Goal: Feedback & Contribution: Submit feedback/report problem

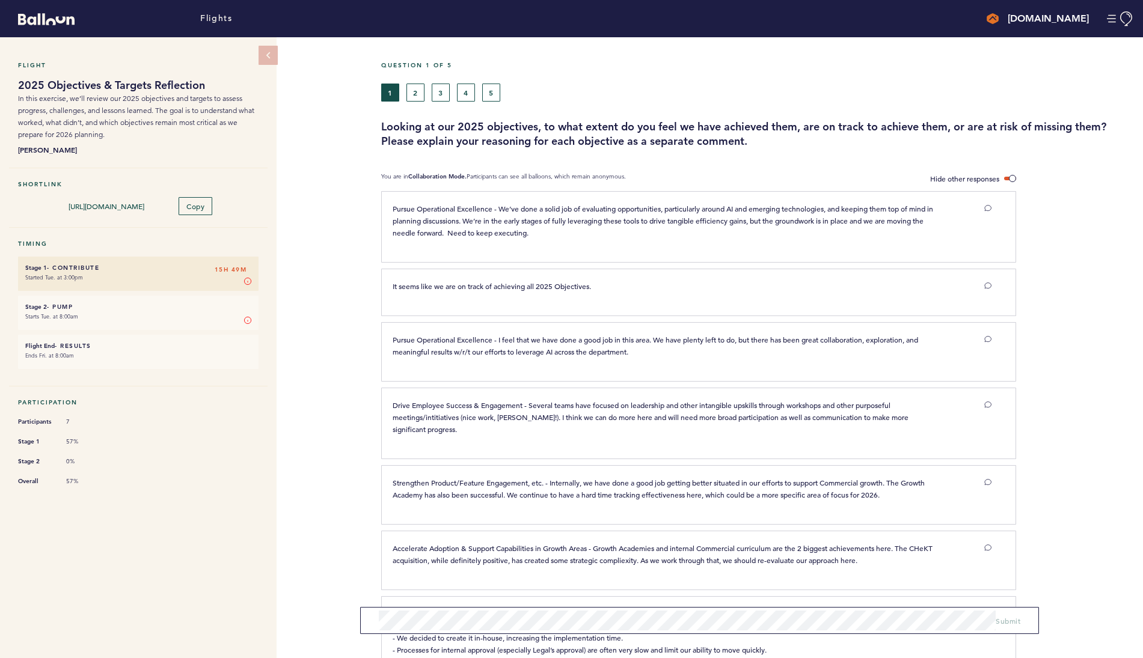
click at [1093, 363] on div at bounding box center [1079, 356] width 127 height 63
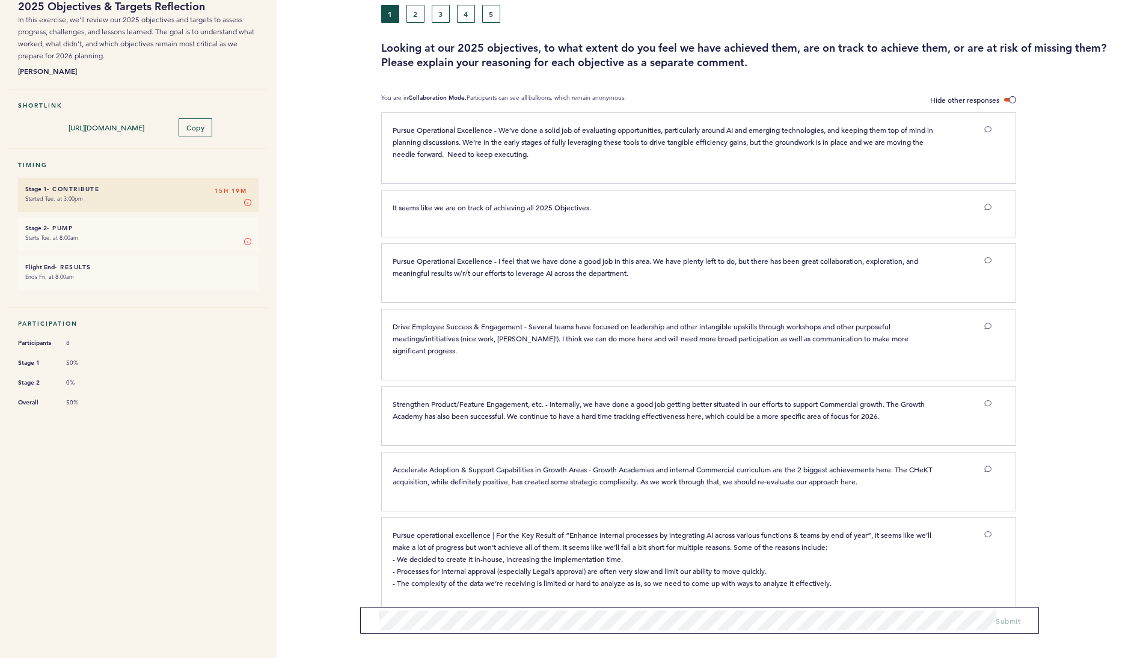
scroll to position [99, 0]
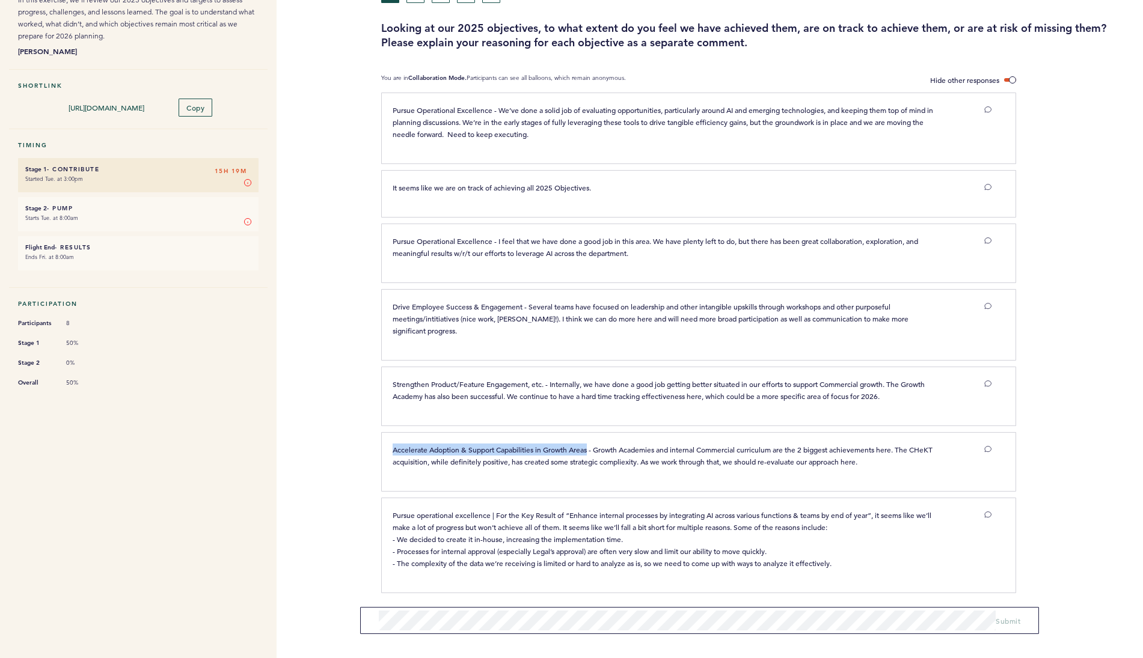
drag, startPoint x: 590, startPoint y: 447, endPoint x: 393, endPoint y: 450, distance: 197.3
click at [393, 450] on span "Accelerate Adoption & Support Capabilities in Growth Areas - Growth Academies a…" at bounding box center [664, 456] width 542 height 22
copy span "Accelerate Adoption & Support Capabilities in Growth Areas"
click at [461, 610] on form "Submit" at bounding box center [699, 620] width 679 height 27
click at [666, 631] on form "Submit" at bounding box center [699, 617] width 679 height 35
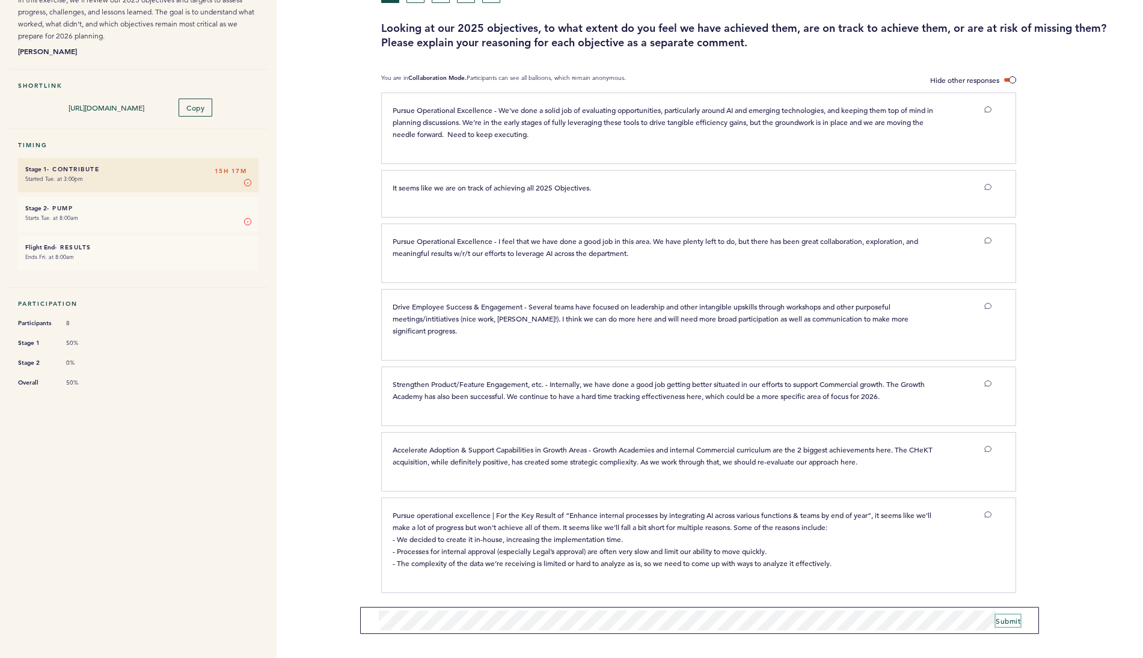
click at [1007, 622] on span "Submit" at bounding box center [1008, 621] width 25 height 10
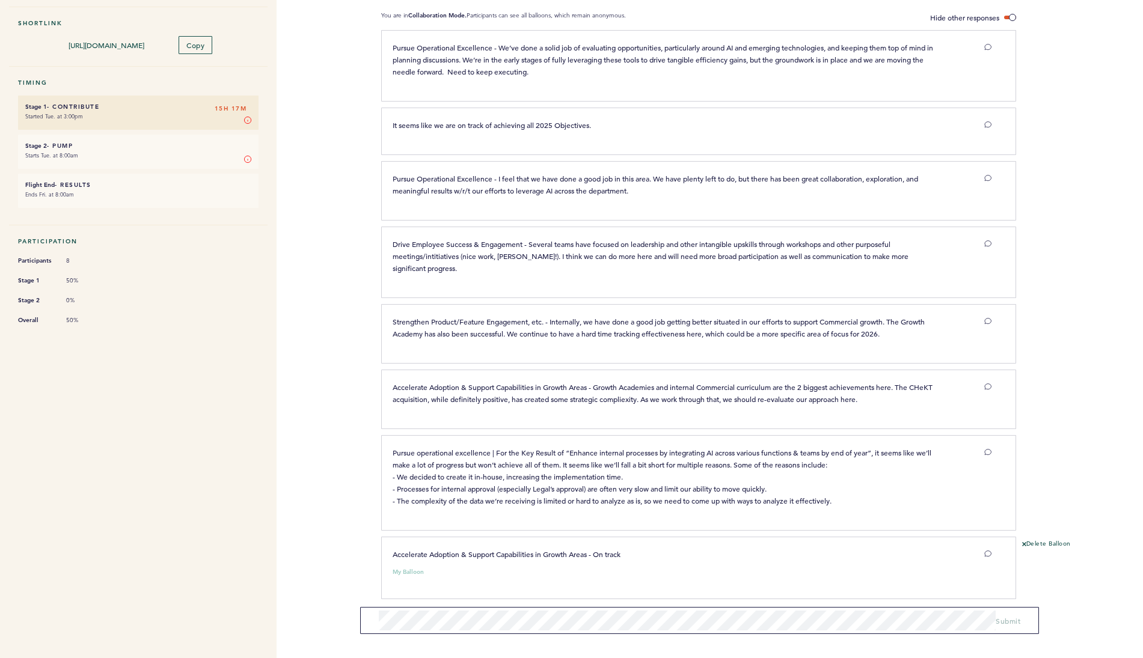
scroll to position [167, 0]
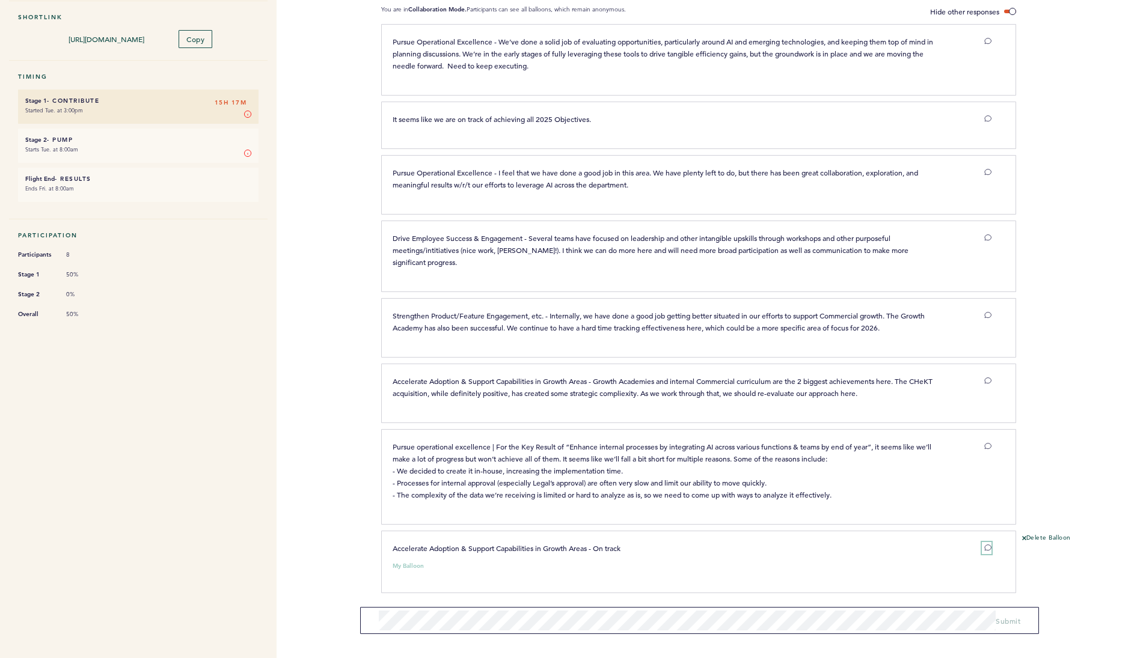
click at [986, 545] on icon at bounding box center [987, 547] width 7 height 7
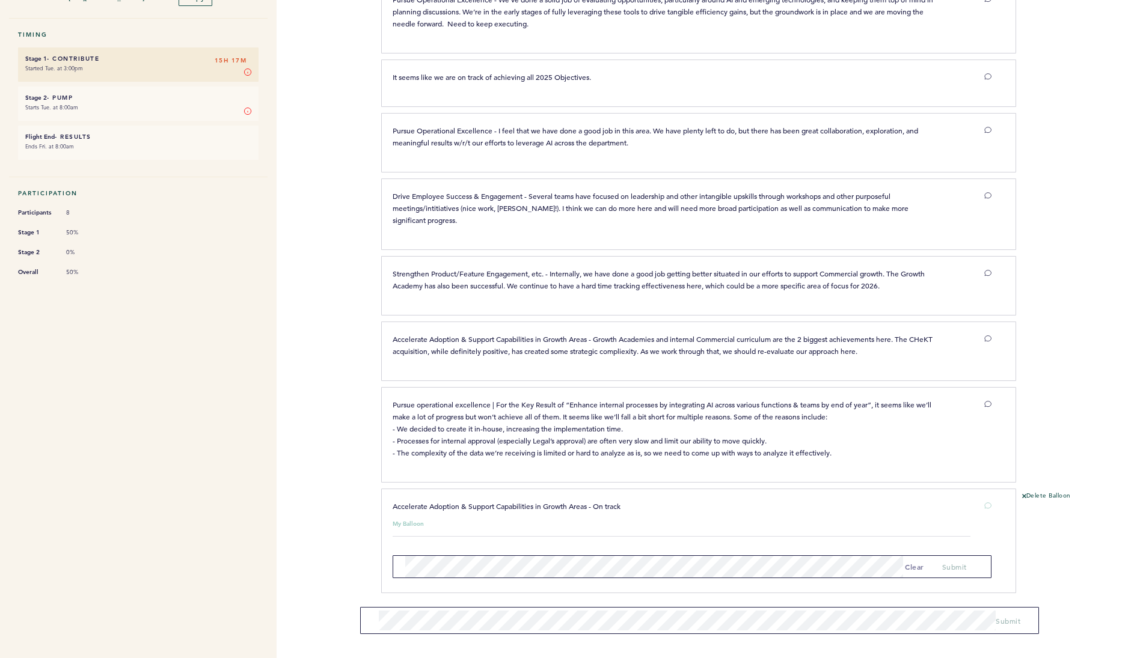
scroll to position [207, 0]
click at [959, 565] on span "submit" at bounding box center [954, 568] width 25 height 10
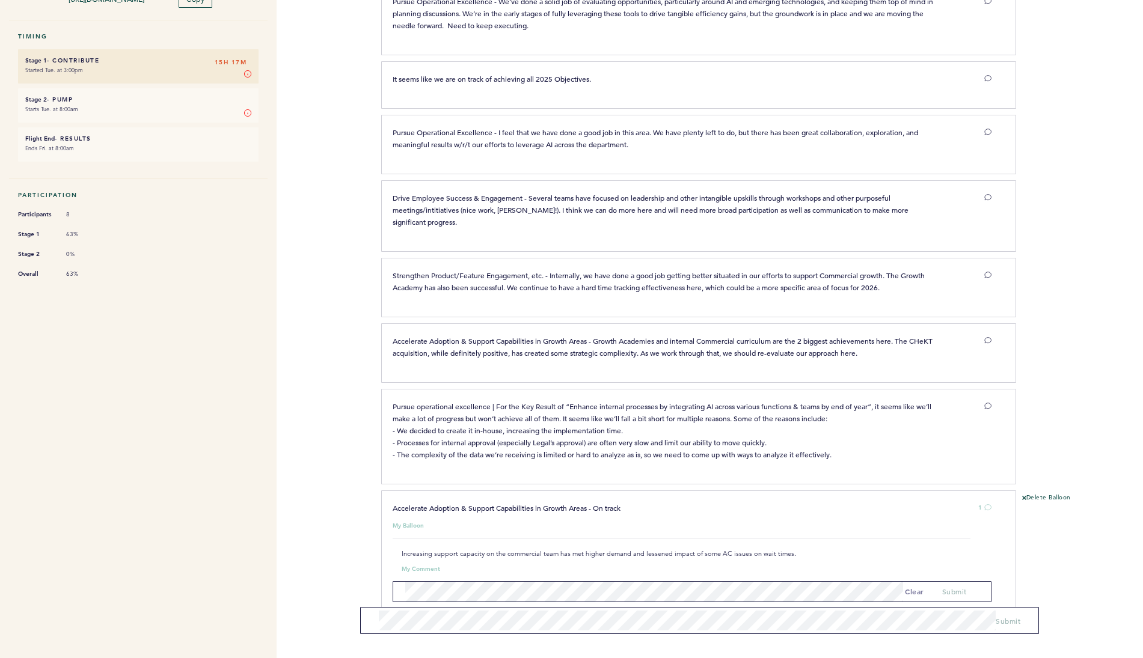
scroll to position [232, 0]
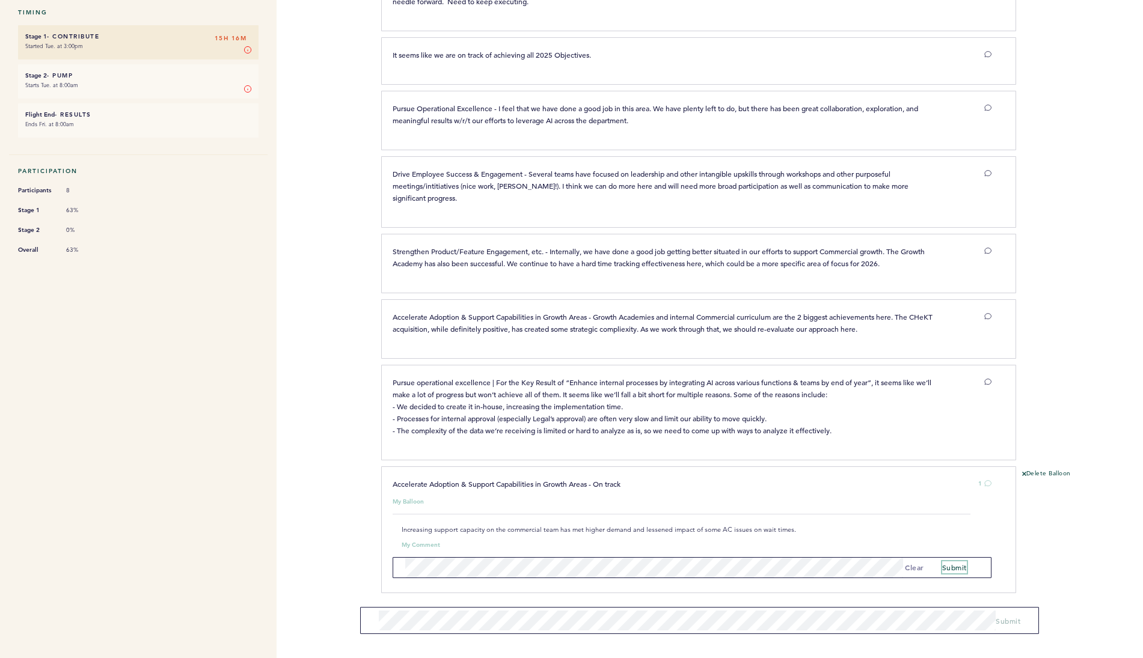
click at [959, 563] on span "submit" at bounding box center [954, 568] width 25 height 10
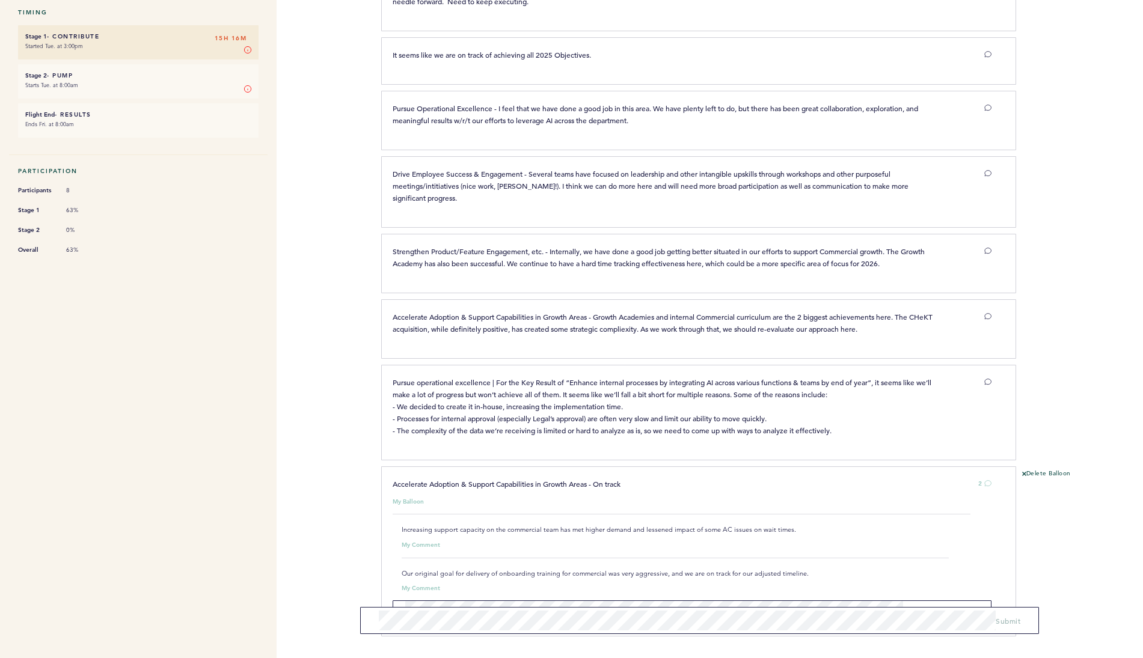
scroll to position [275, 0]
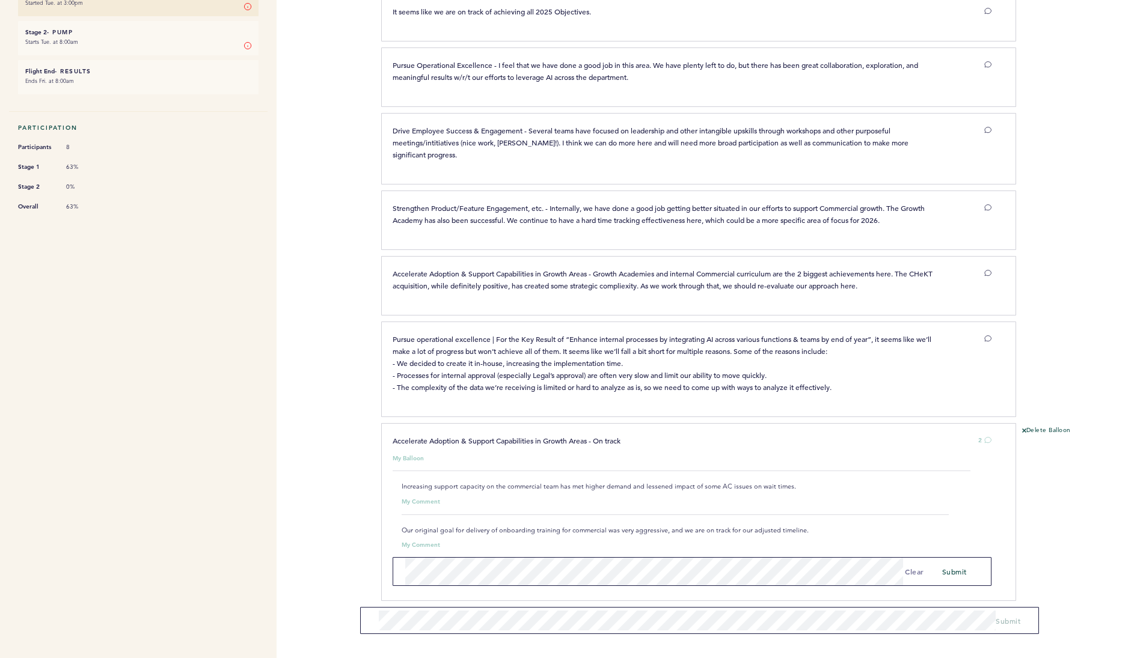
click at [941, 568] on div "clear submit" at bounding box center [935, 572] width 63 height 12
click at [948, 569] on span "submit" at bounding box center [954, 572] width 25 height 10
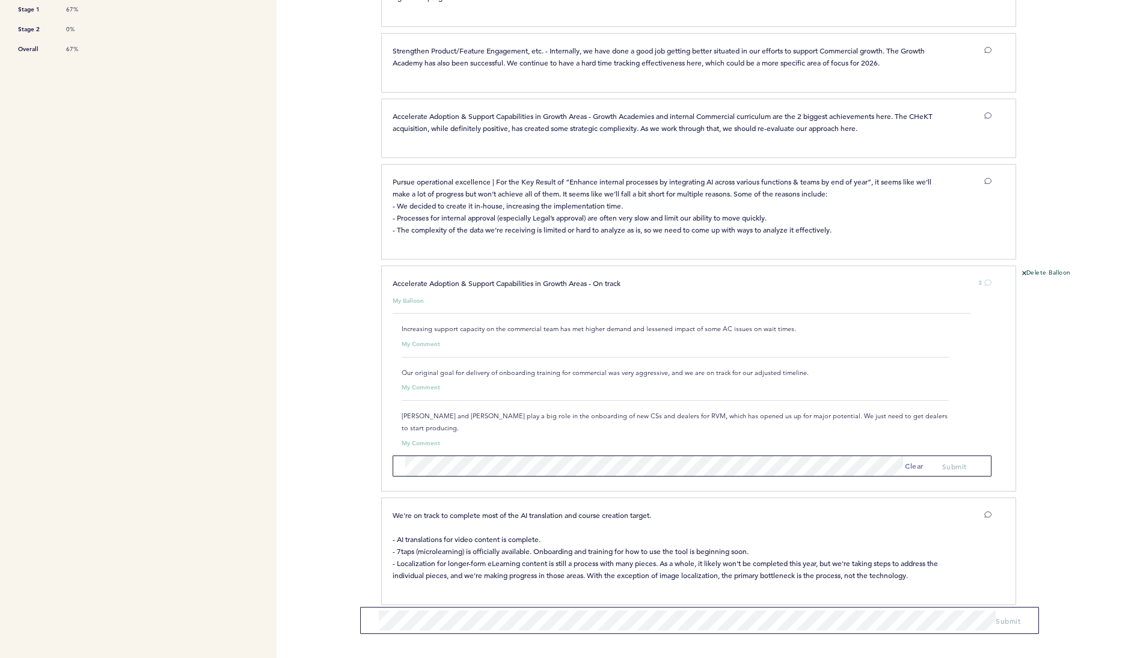
scroll to position [0, 0]
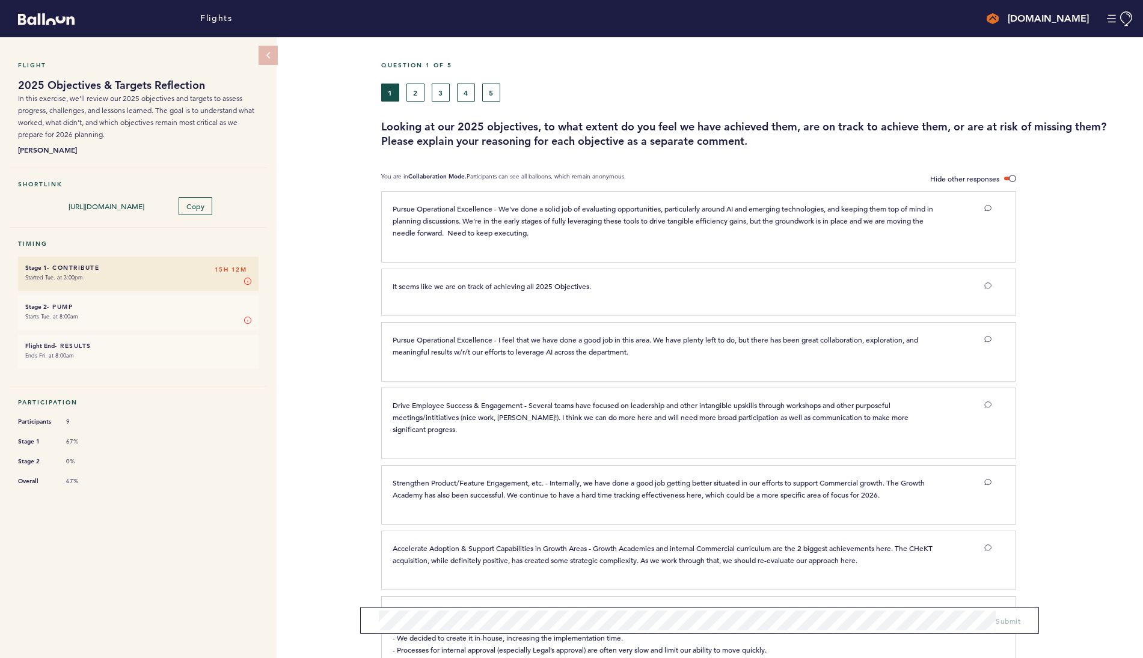
click at [983, 99] on div "1 2 3 4 5" at bounding box center [757, 93] width 771 height 18
click at [417, 101] on div "Question 1 of 5 1 2 3 4 5 Looking at our 2025 objectives, to what extent do you…" at bounding box center [762, 104] width 762 height 87
click at [417, 97] on button "2" at bounding box center [415, 93] width 18 height 18
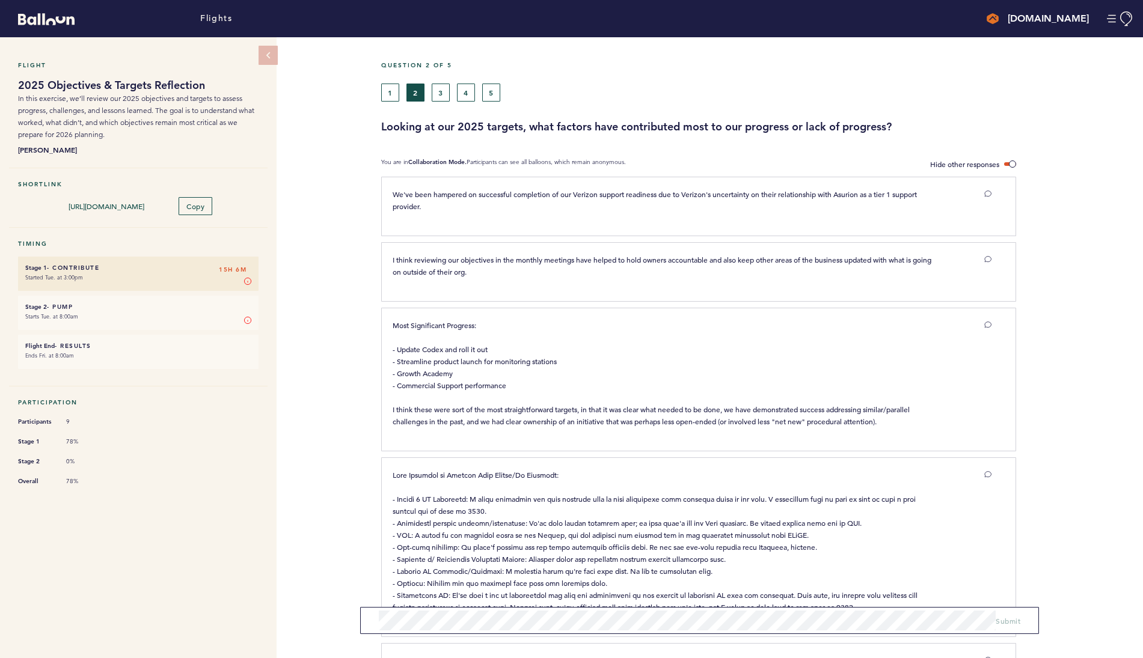
click at [1100, 283] on div at bounding box center [1079, 276] width 127 height 63
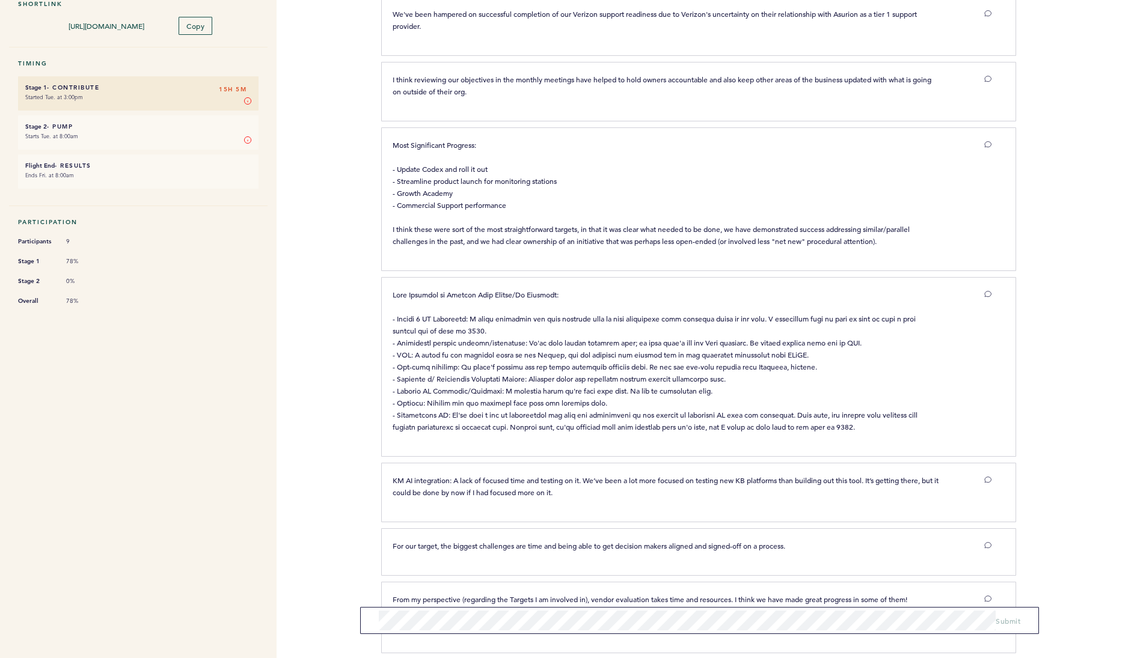
scroll to position [241, 0]
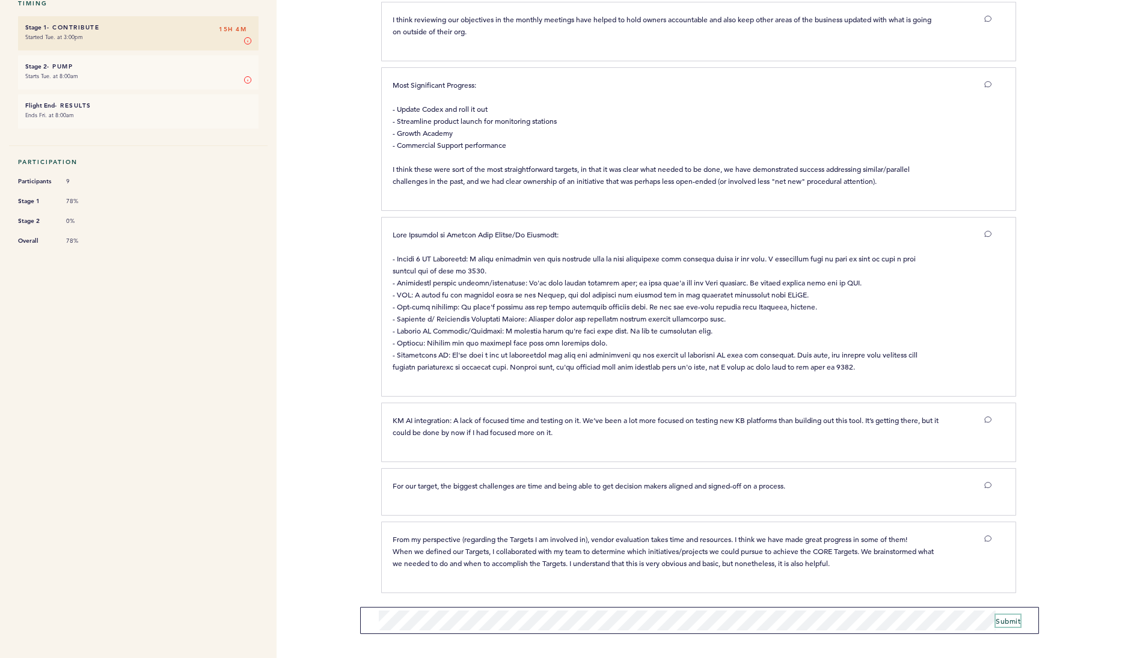
click at [1008, 618] on span "Submit" at bounding box center [1008, 621] width 25 height 10
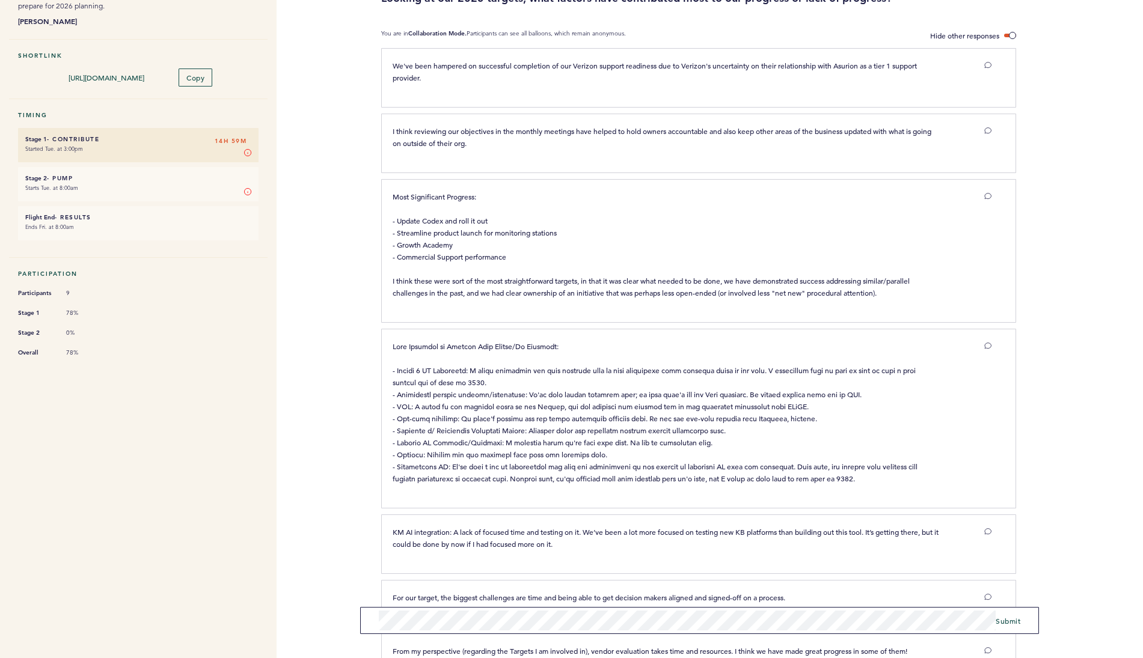
scroll to position [301, 0]
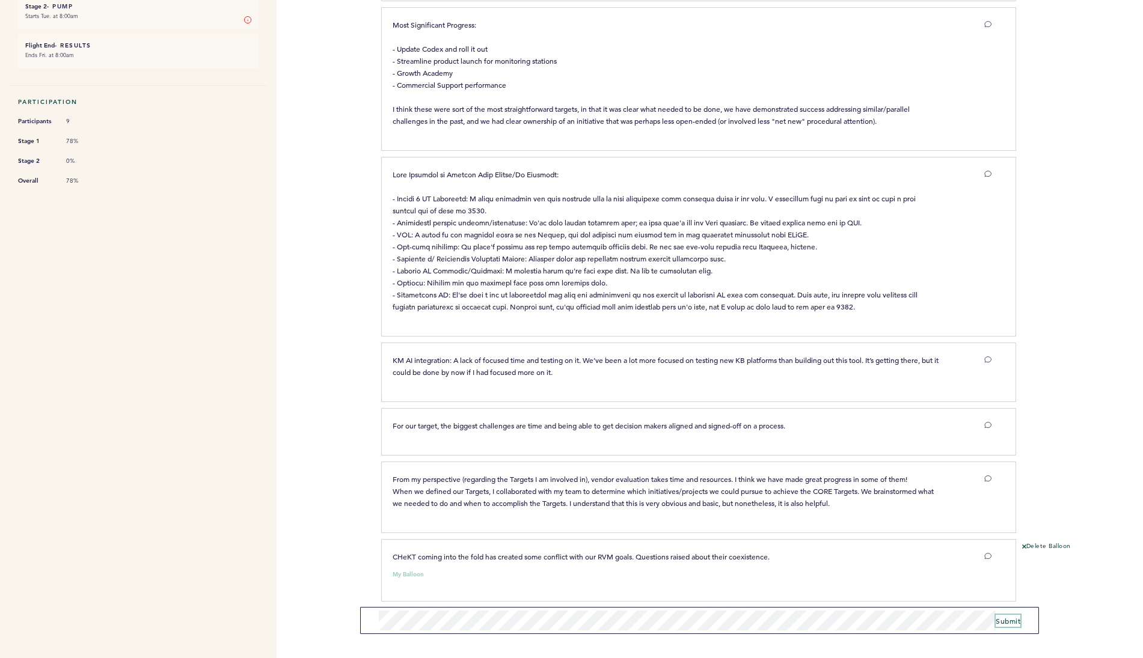
click at [1005, 627] on button "Submit" at bounding box center [1008, 621] width 25 height 12
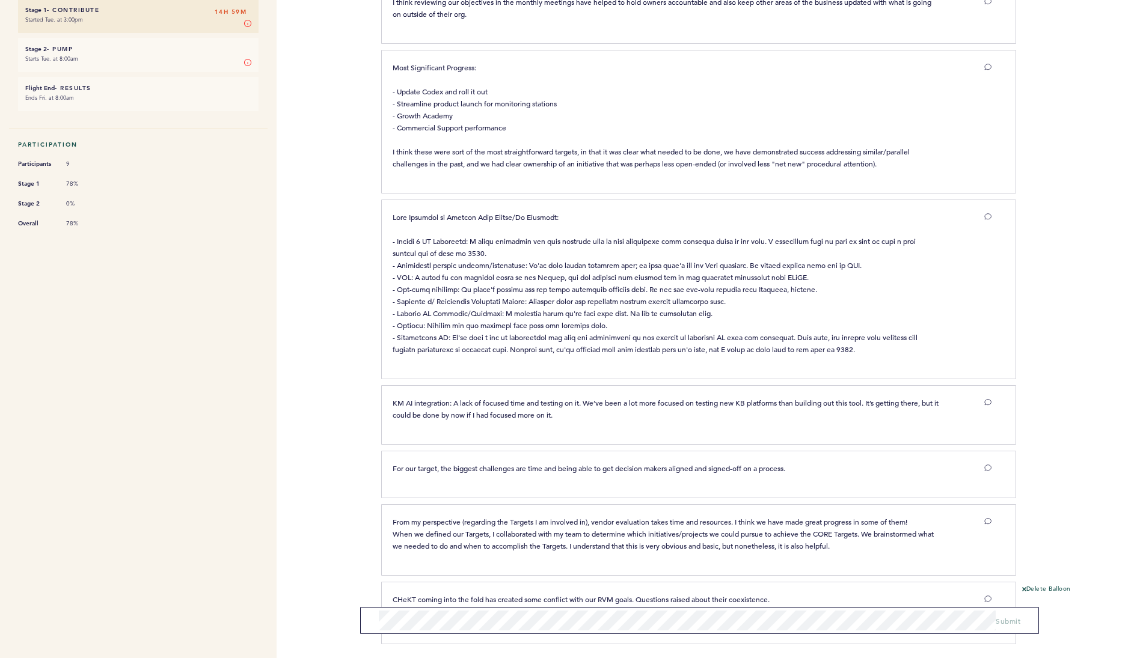
scroll to position [309, 0]
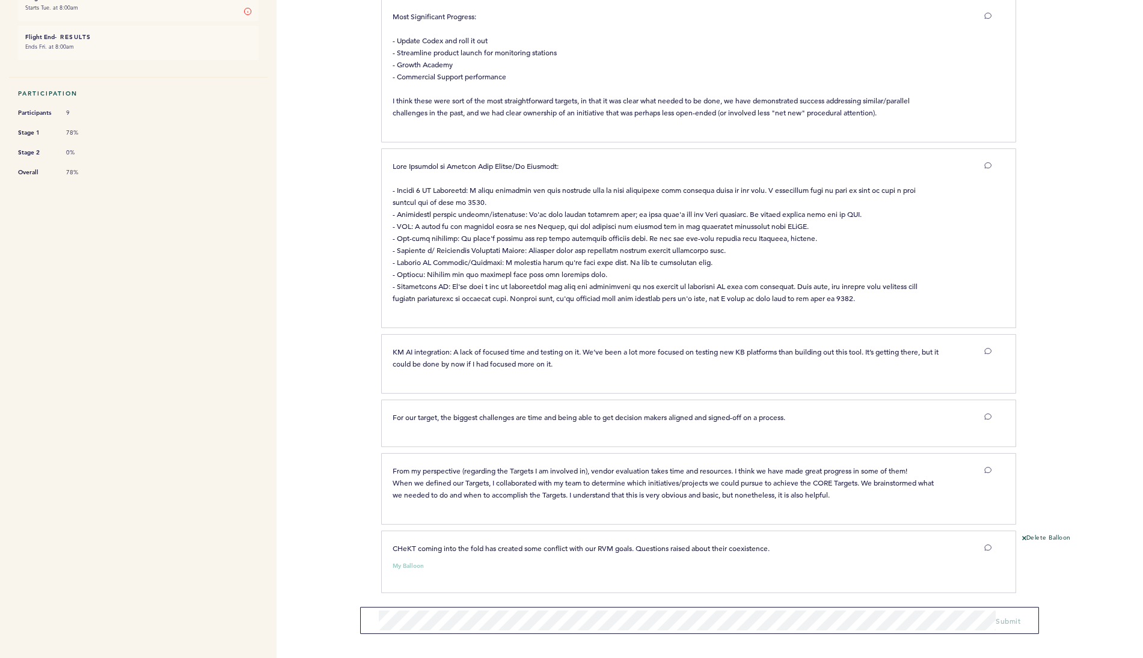
click at [612, 572] on div "CHeKT coming into the fold has created some conflict with our RVM goals. Questi…" at bounding box center [692, 560] width 617 height 36
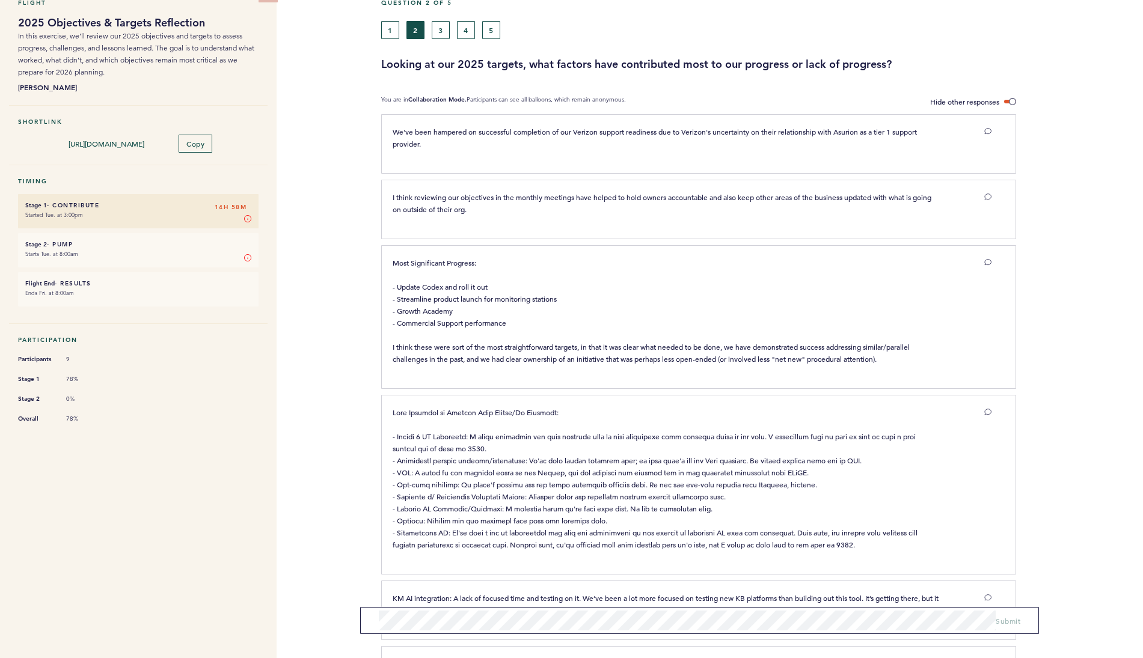
scroll to position [0, 0]
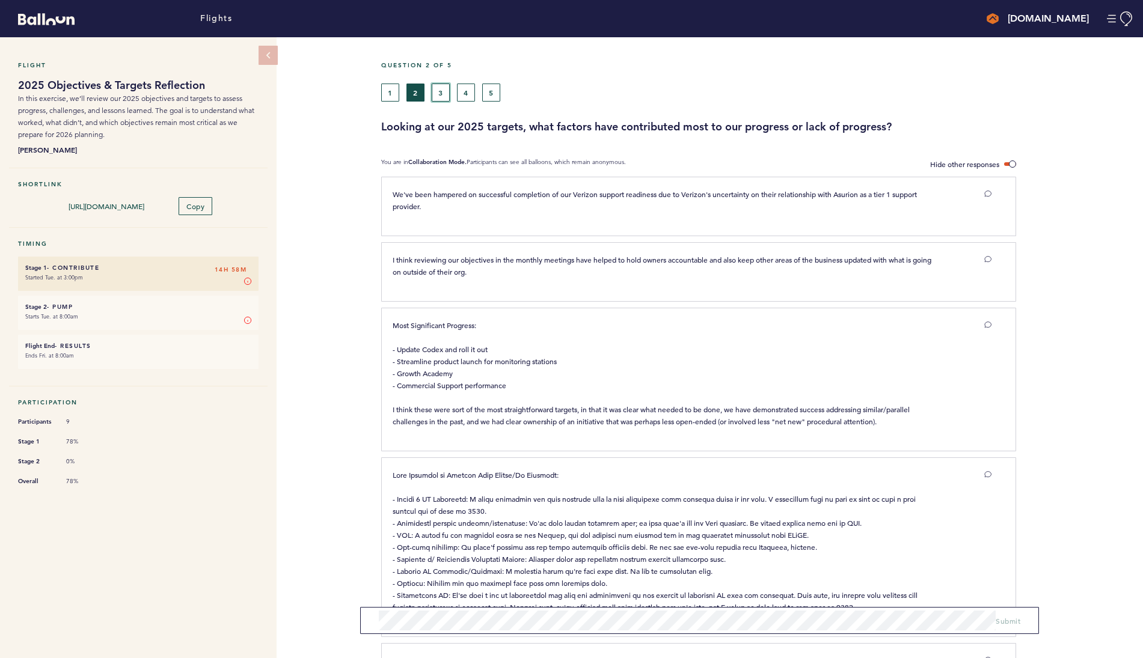
click at [442, 88] on button "3" at bounding box center [441, 93] width 18 height 18
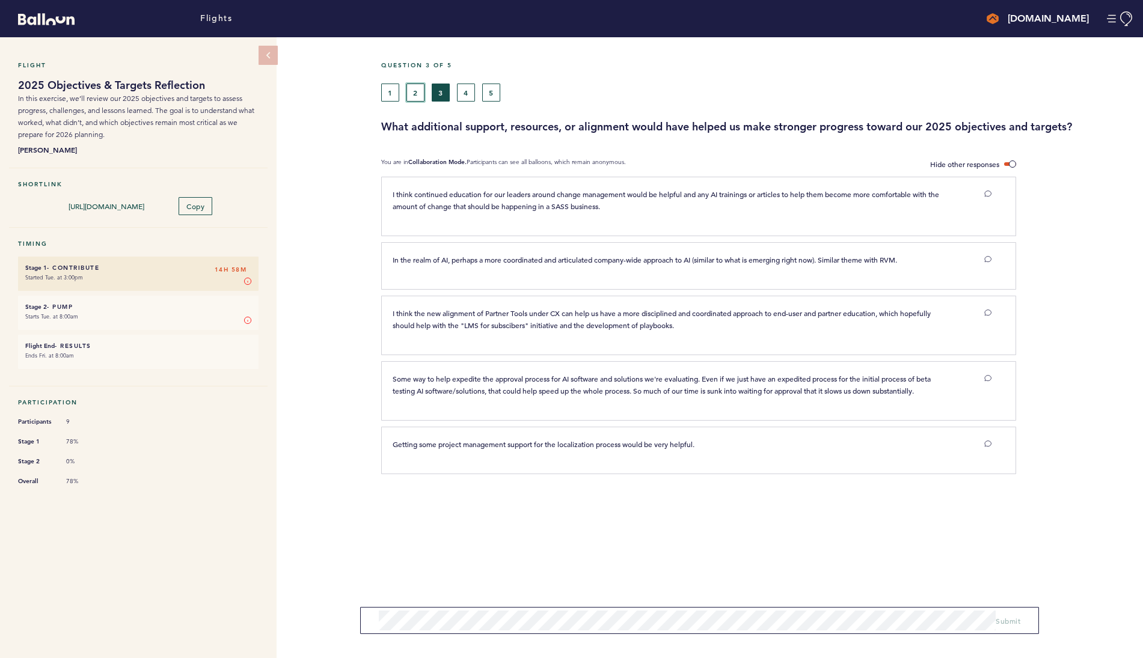
click at [420, 93] on button "2" at bounding box center [415, 93] width 18 height 18
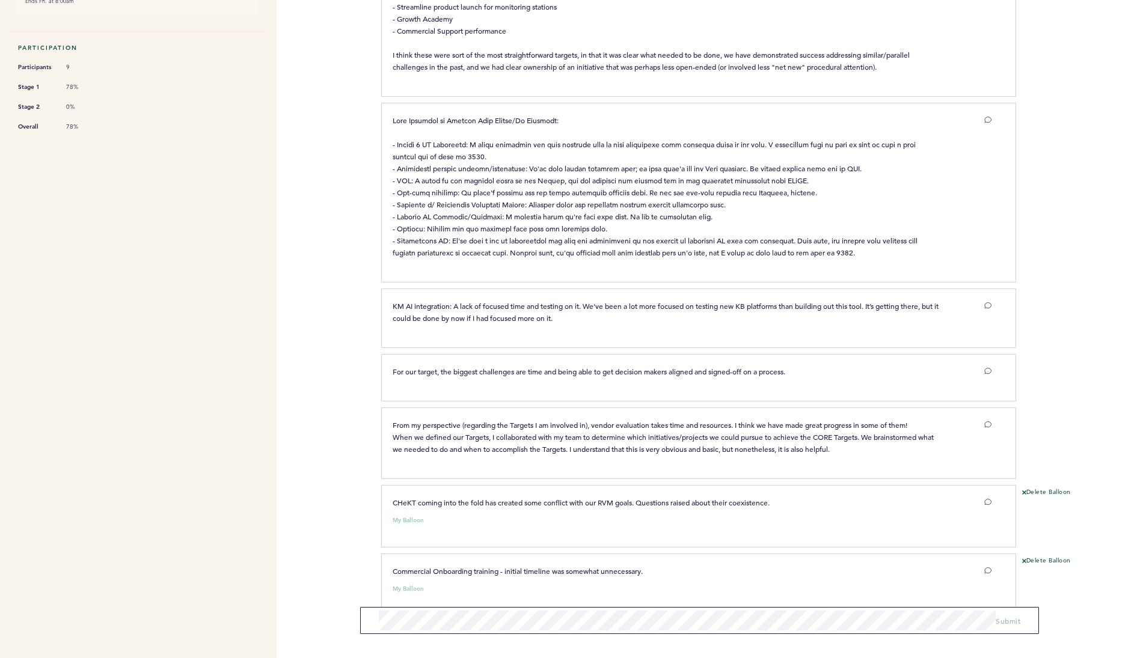
scroll to position [378, 0]
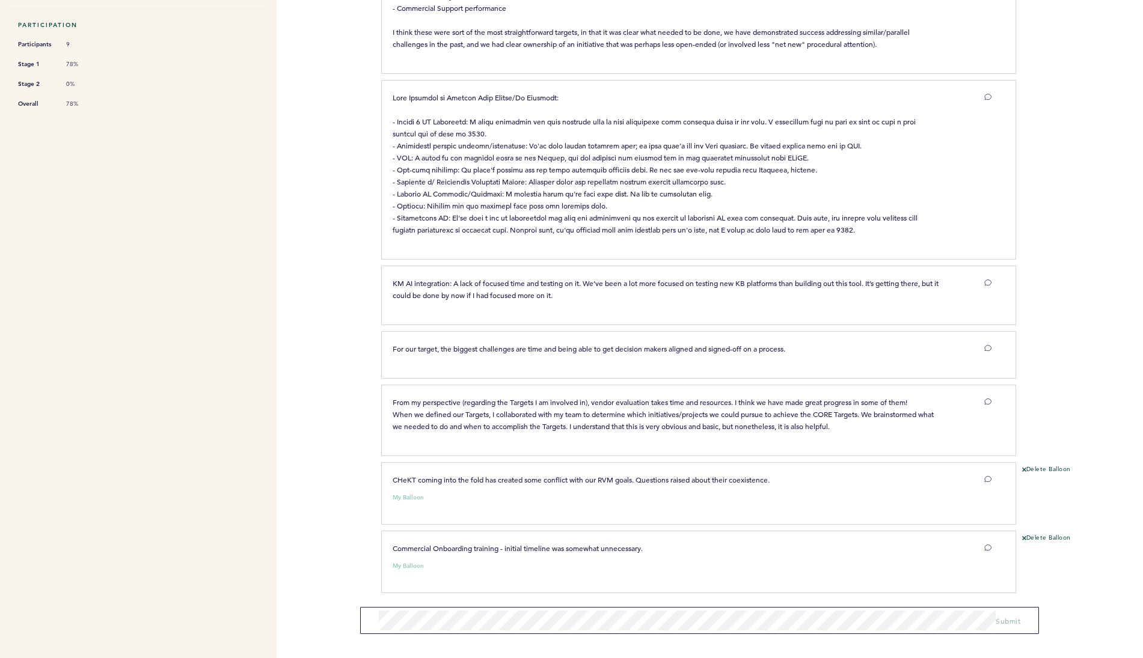
click at [992, 548] on div at bounding box center [975, 548] width 52 height 12
click at [986, 547] on icon at bounding box center [987, 547] width 7 height 7
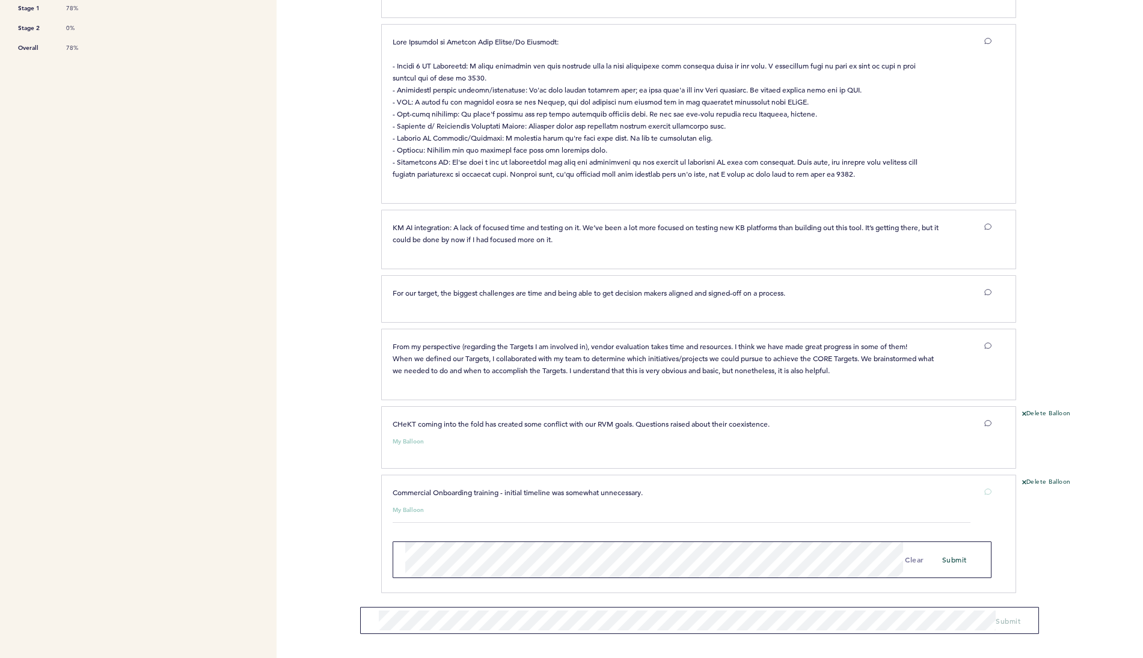
scroll to position [441, 0]
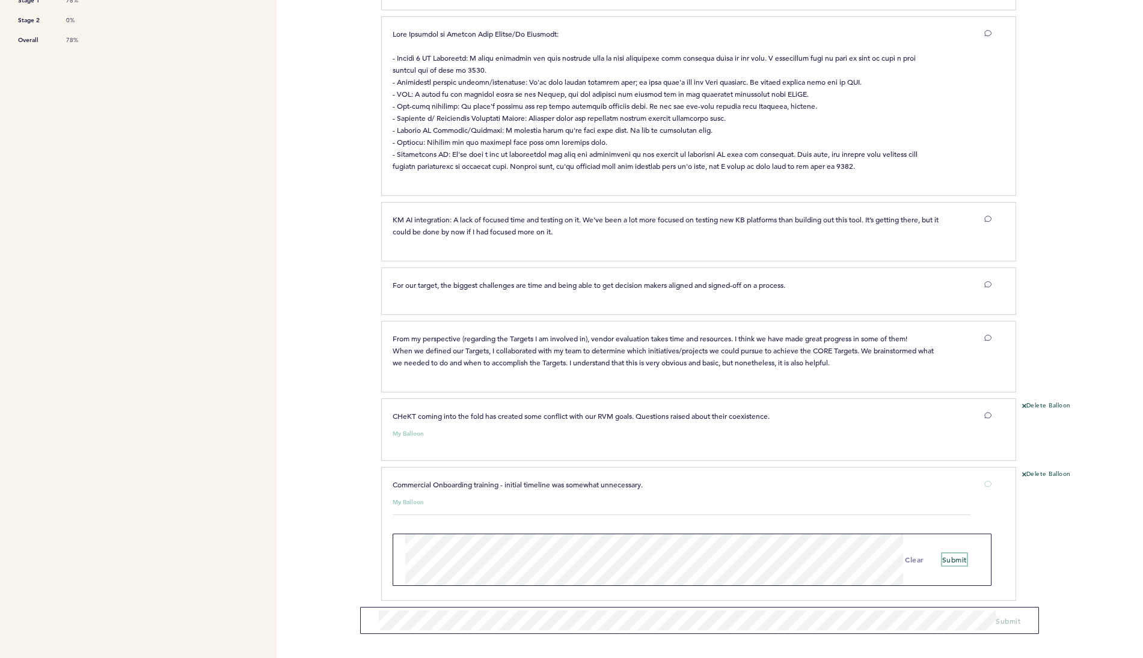
click at [953, 557] on span "submit" at bounding box center [954, 560] width 25 height 10
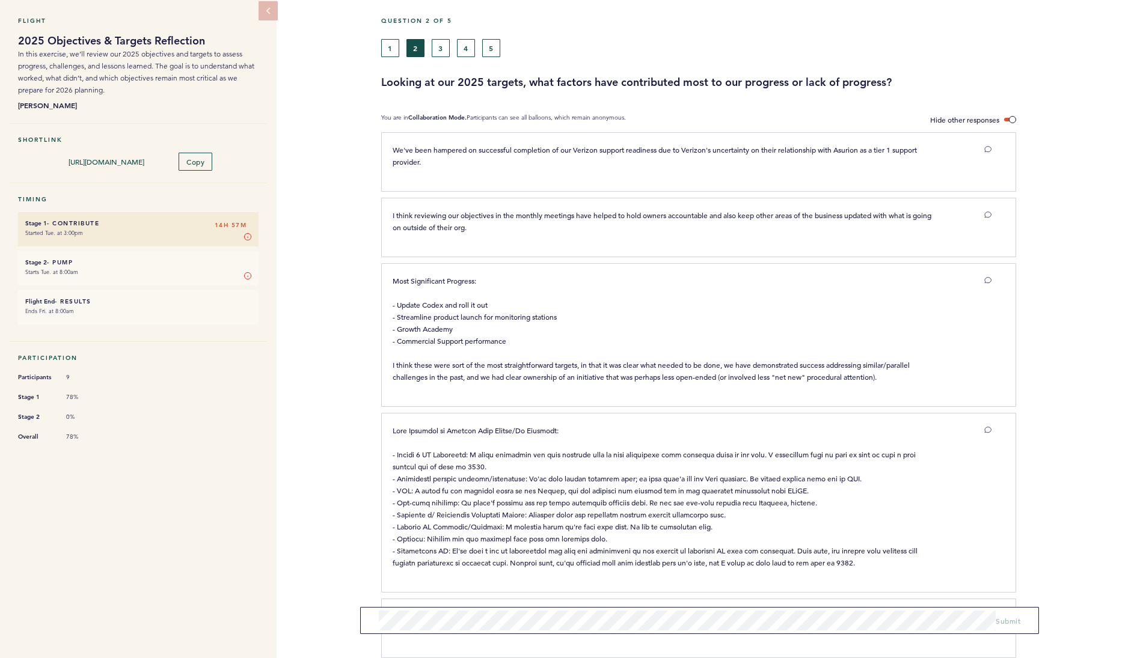
scroll to position [0, 0]
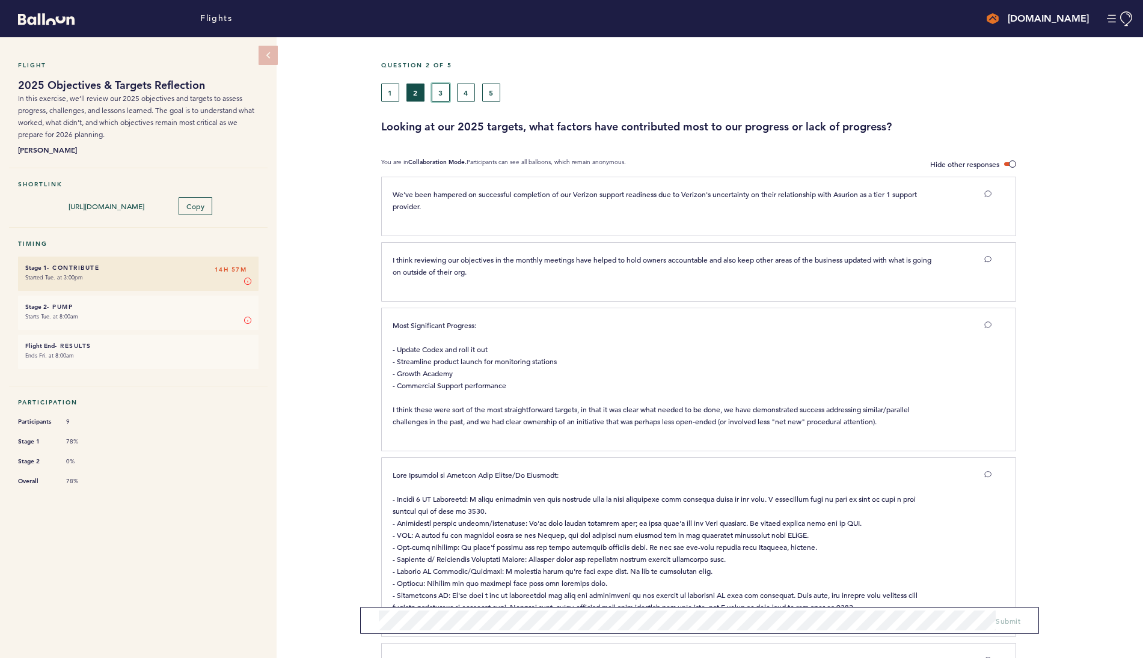
click at [440, 93] on button "3" at bounding box center [441, 93] width 18 height 18
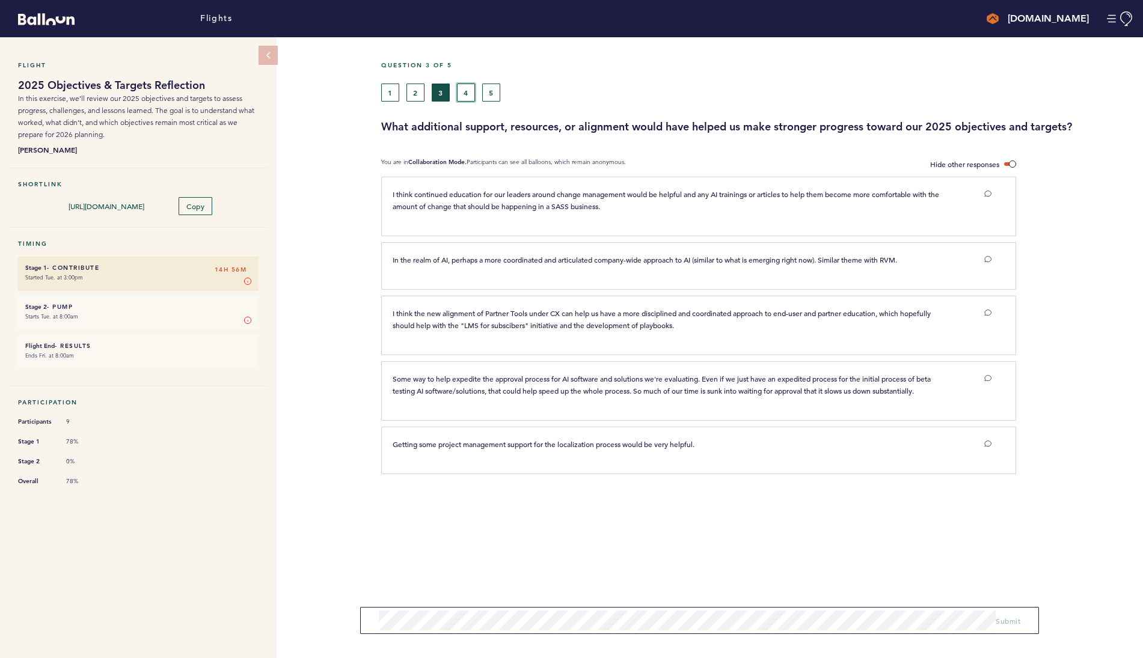
click at [469, 90] on button "4" at bounding box center [466, 93] width 18 height 18
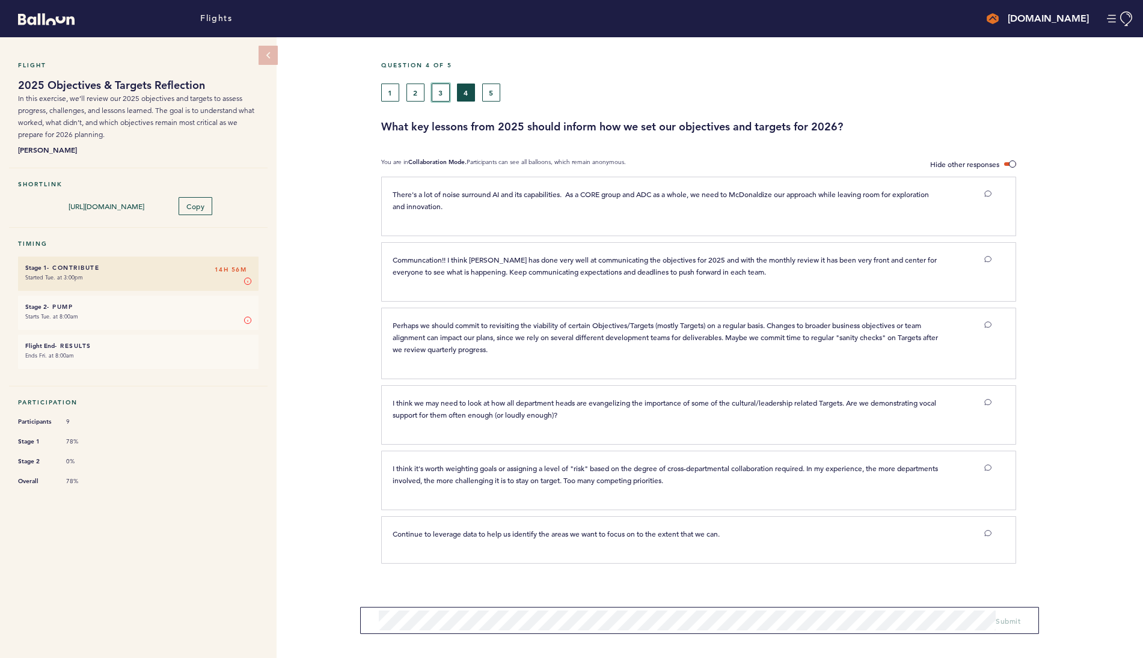
click at [441, 93] on button "3" at bounding box center [441, 93] width 18 height 18
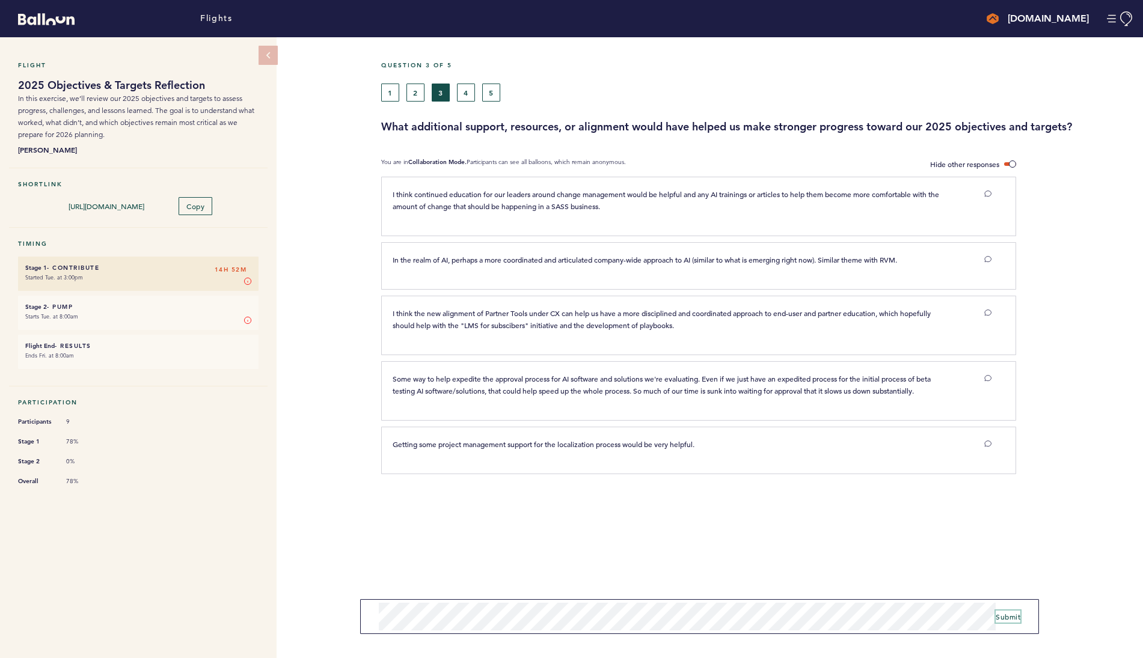
click at [1005, 613] on span "Submit" at bounding box center [1008, 617] width 25 height 10
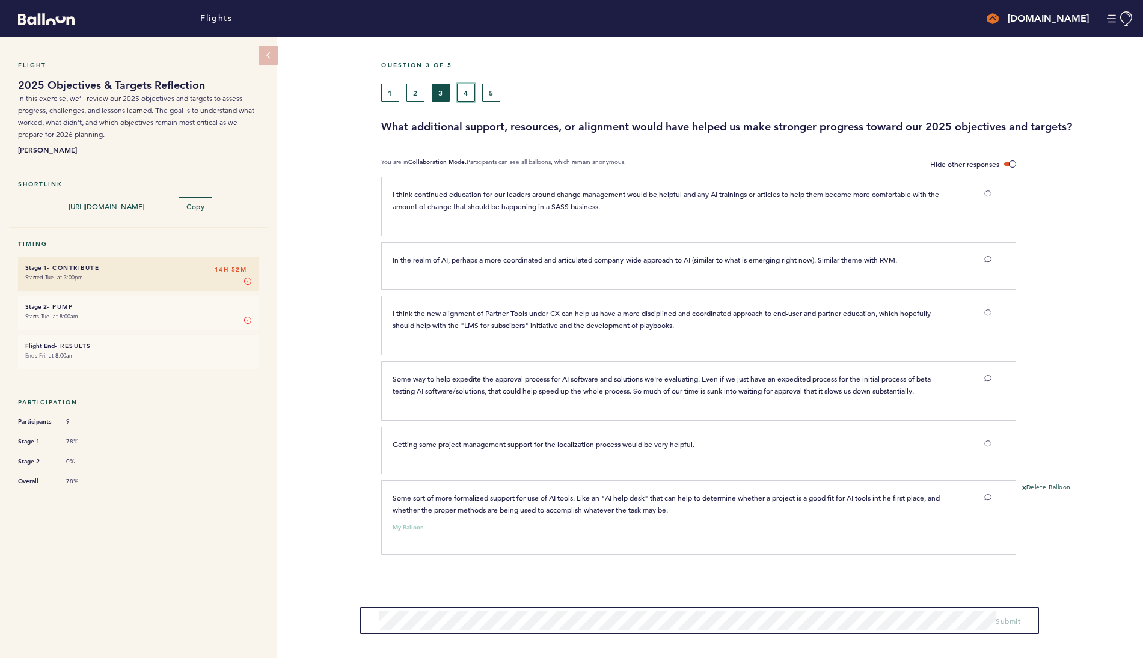
click at [468, 90] on button "4" at bounding box center [466, 93] width 18 height 18
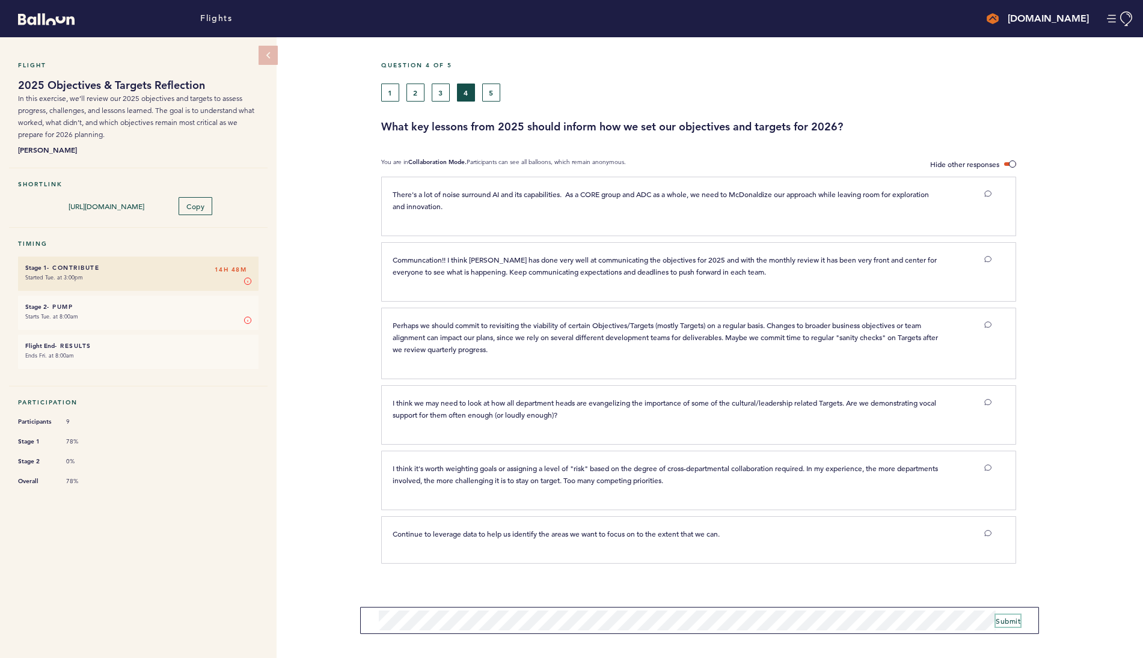
click at [996, 621] on span "Submit" at bounding box center [1008, 621] width 25 height 10
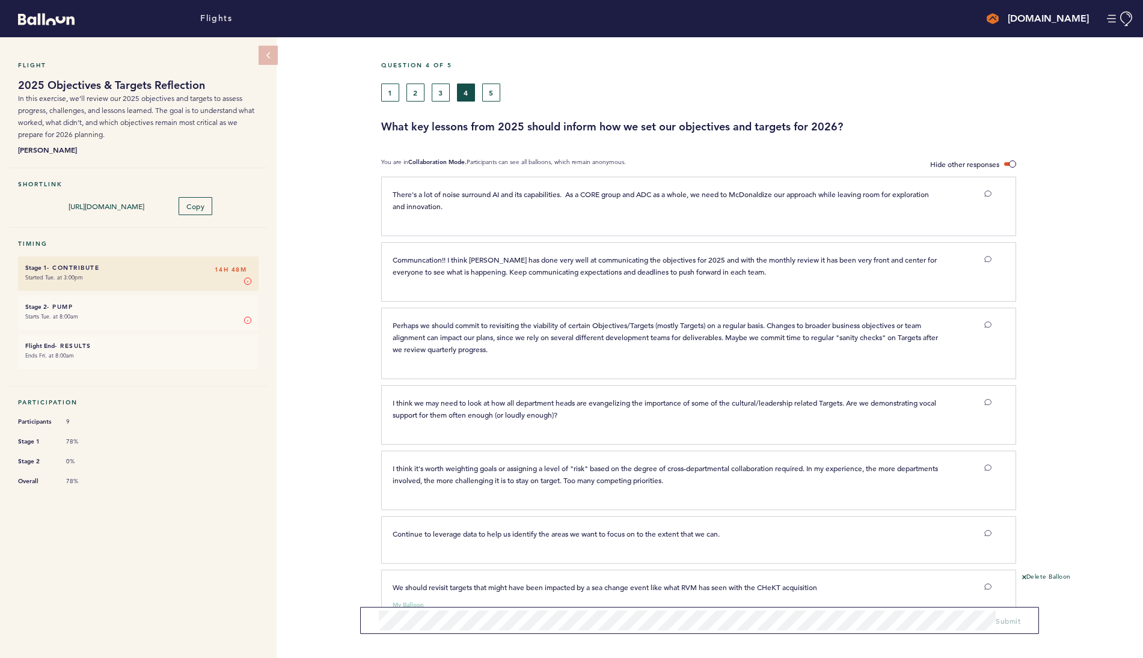
scroll to position [39, 0]
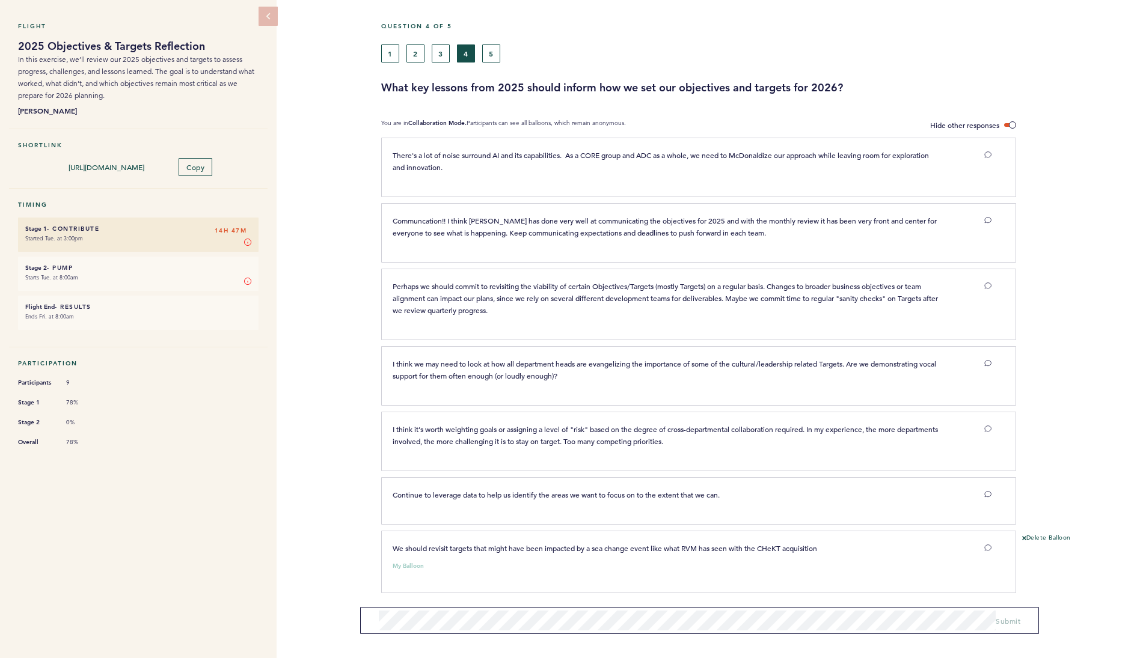
click at [1057, 231] on div at bounding box center [1079, 237] width 127 height 63
click at [1008, 619] on span "Submit" at bounding box center [1008, 621] width 25 height 10
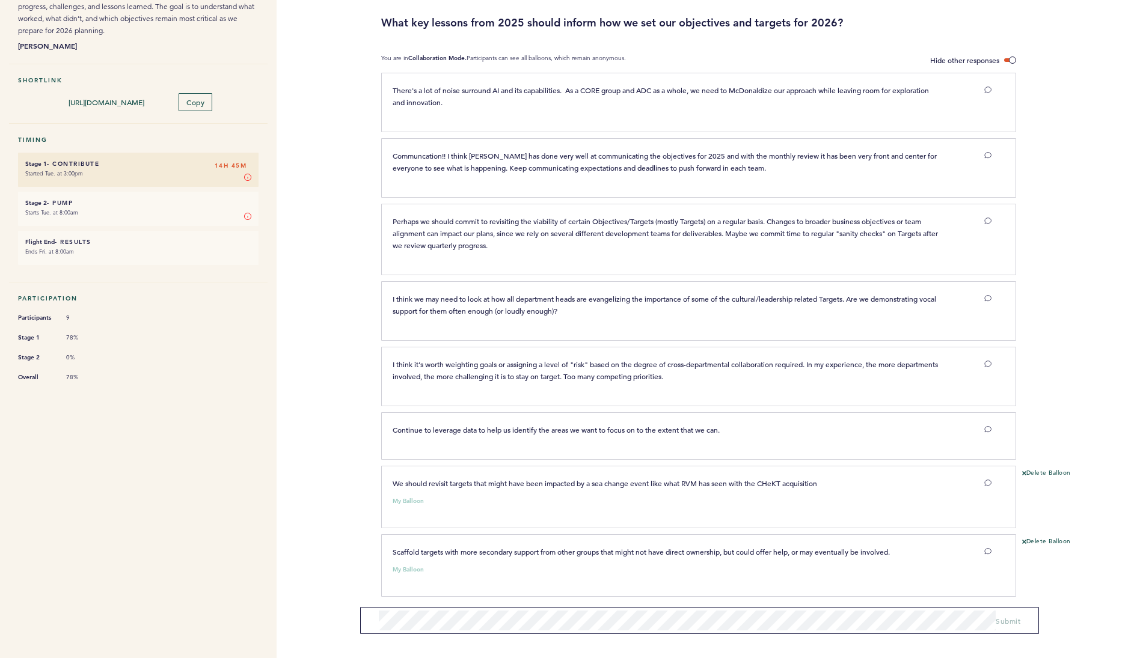
scroll to position [108, 0]
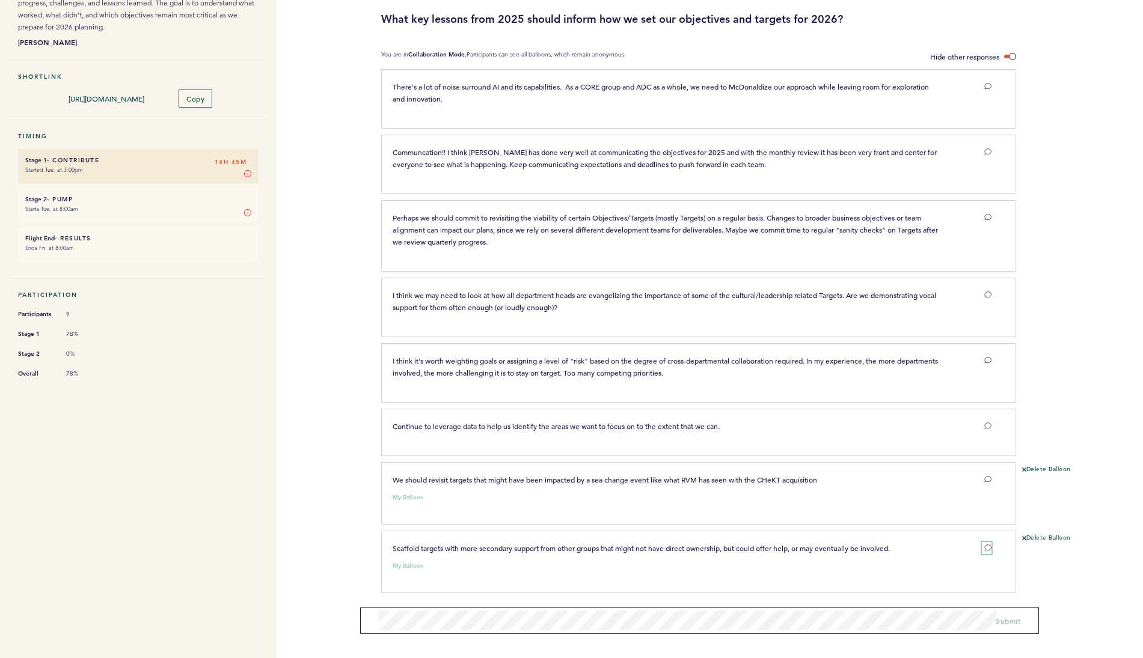
click at [988, 548] on icon at bounding box center [987, 547] width 7 height 7
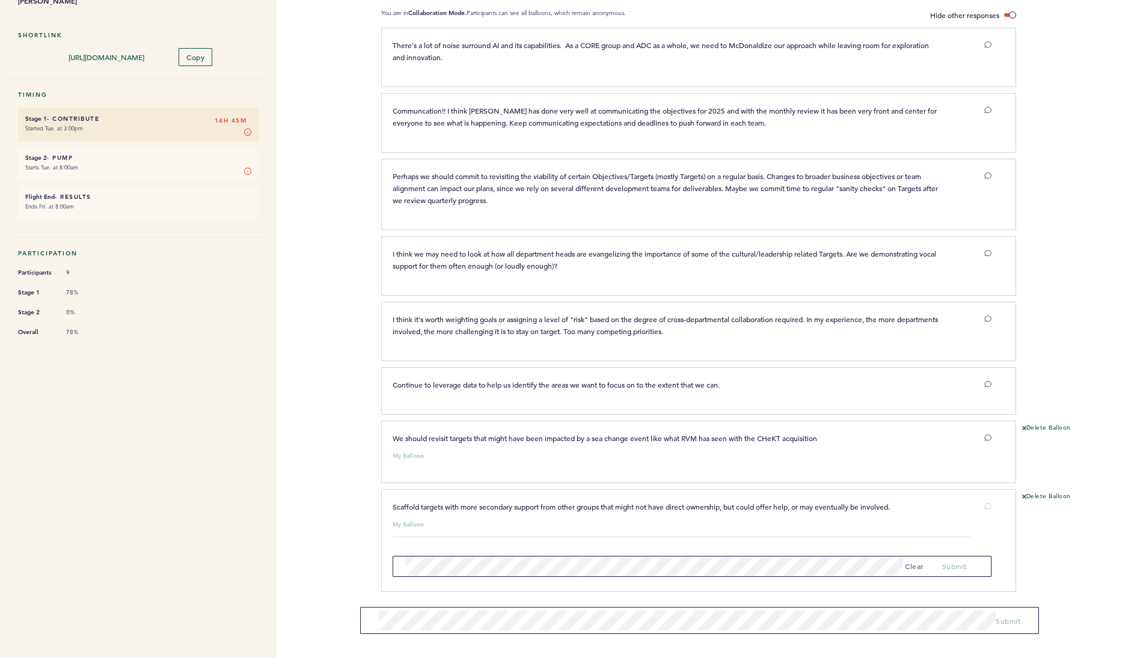
scroll to position [148, 0]
click at [949, 566] on span "submit" at bounding box center [954, 568] width 25 height 10
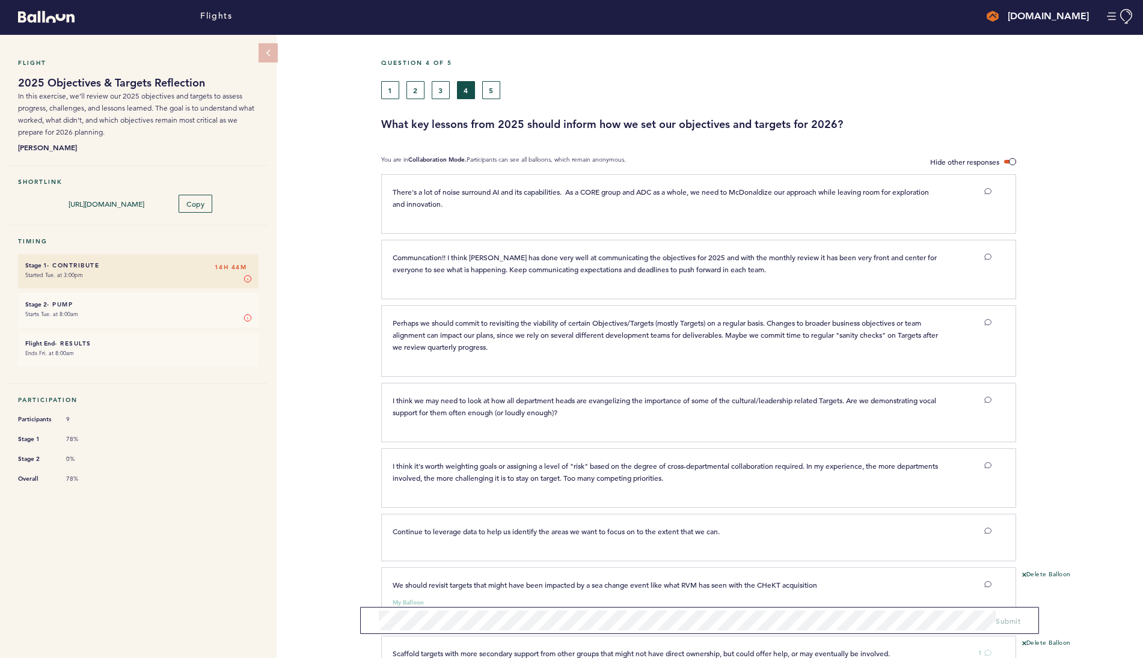
scroll to position [0, 0]
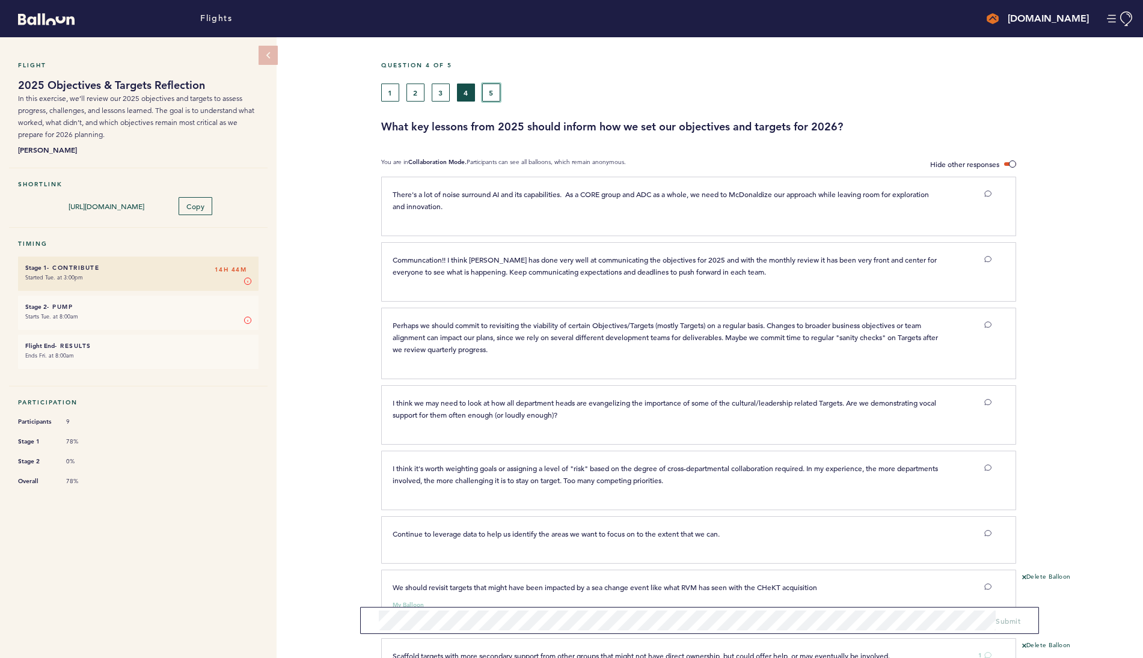
click at [493, 93] on button "5" at bounding box center [491, 93] width 18 height 18
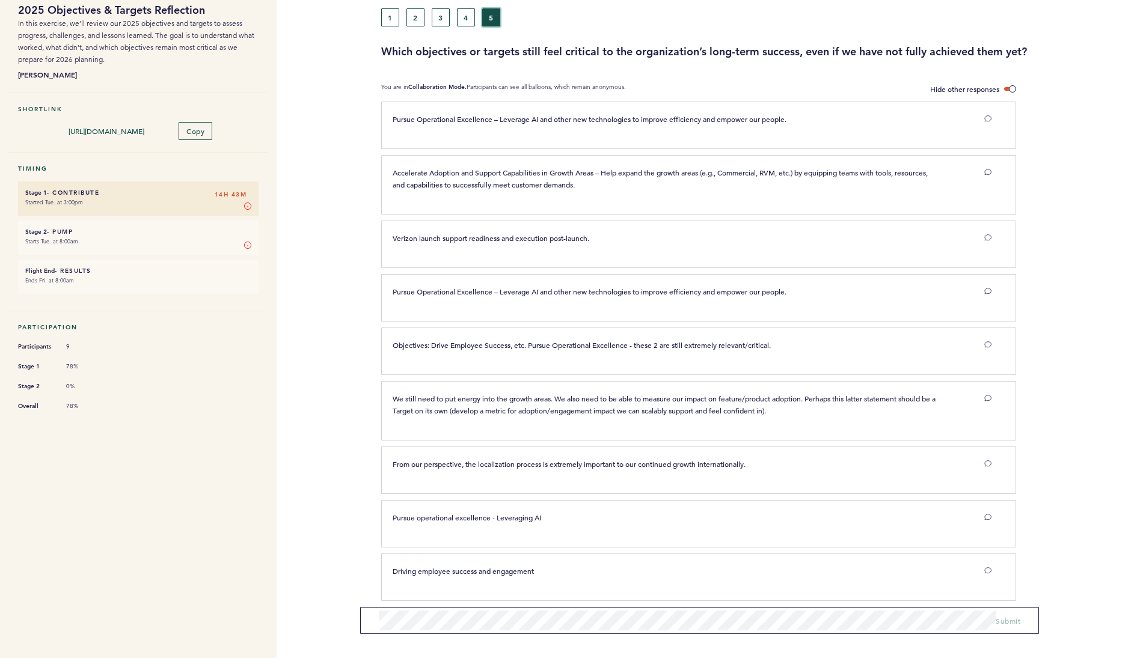
scroll to position [83, 0]
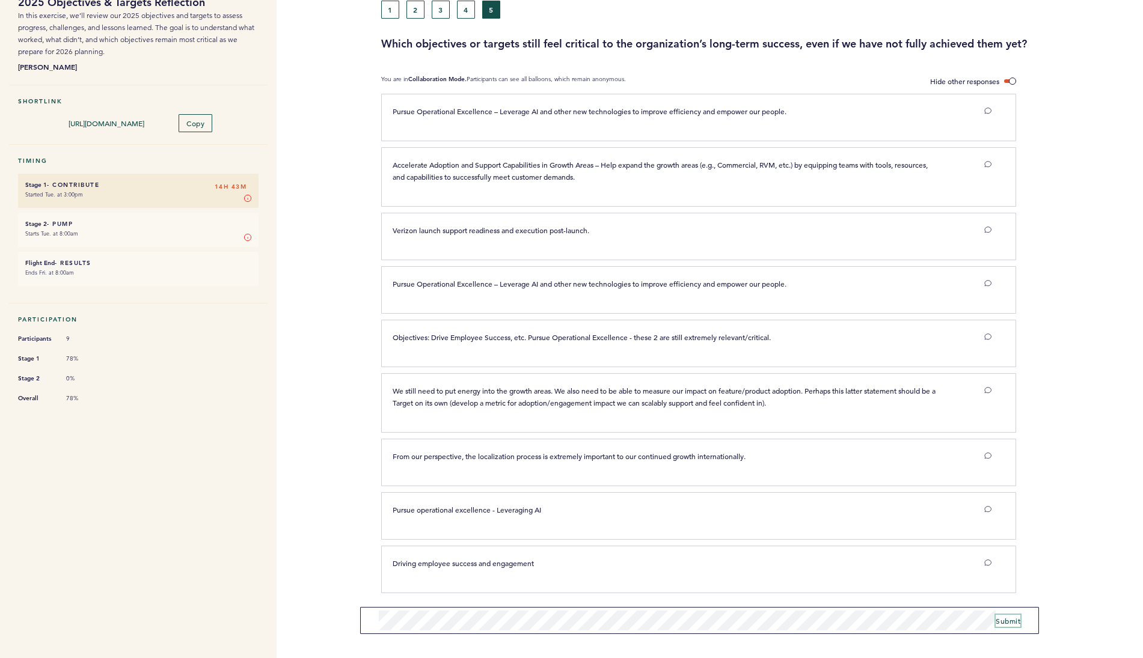
click at [1008, 617] on span "Submit" at bounding box center [1008, 621] width 25 height 10
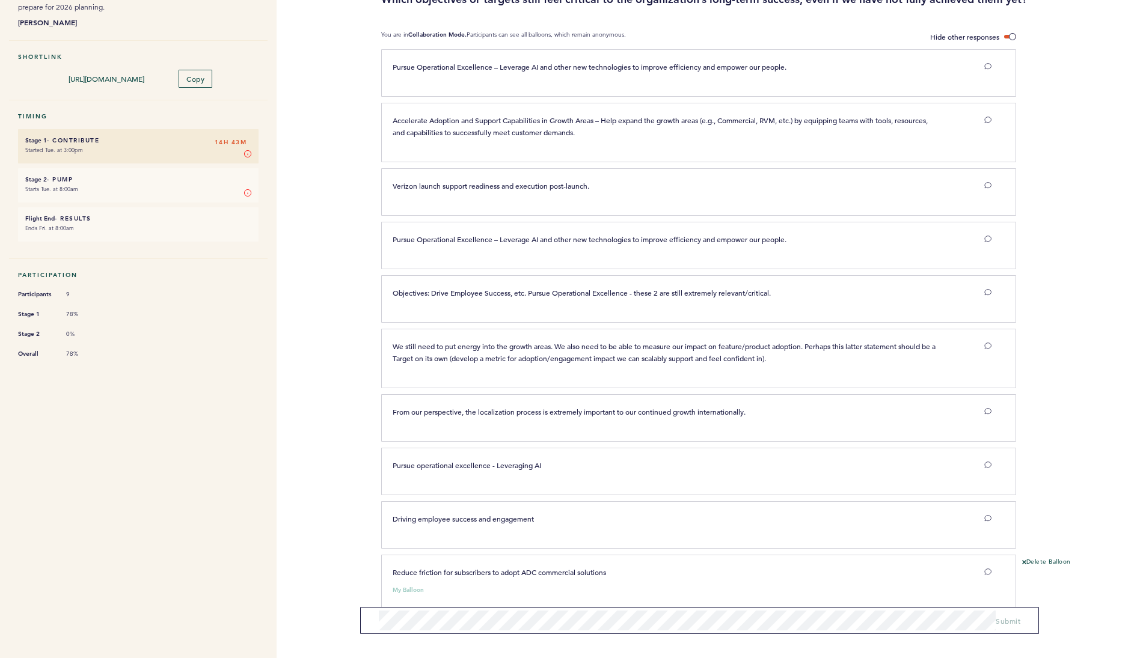
scroll to position [152, 0]
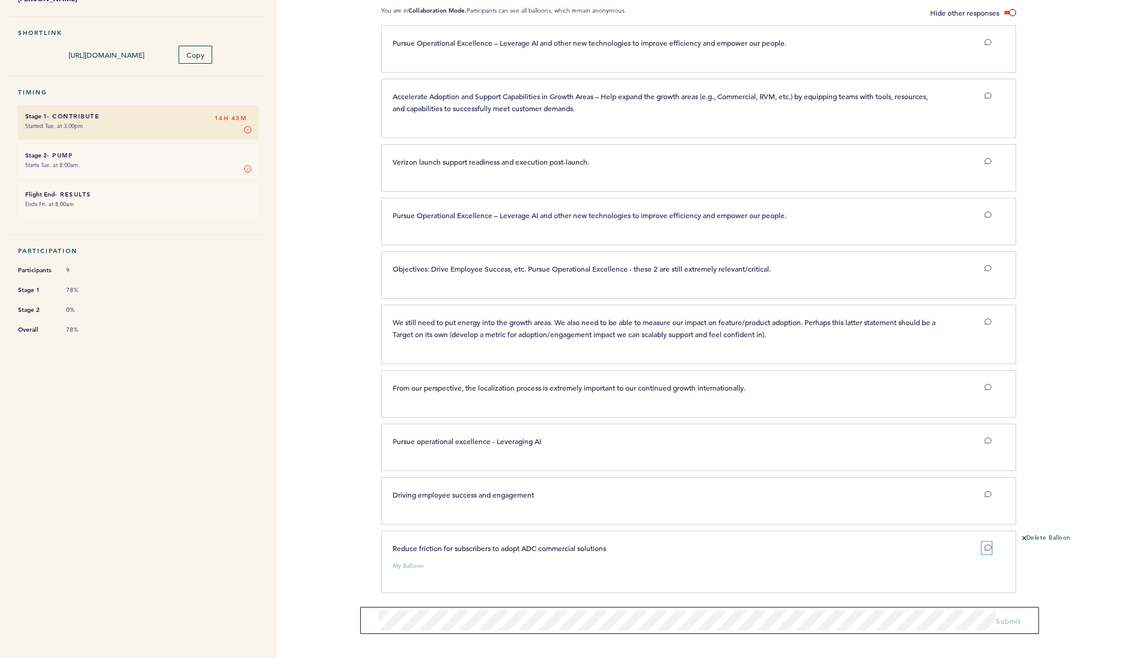
click at [987, 547] on icon at bounding box center [987, 547] width 7 height 7
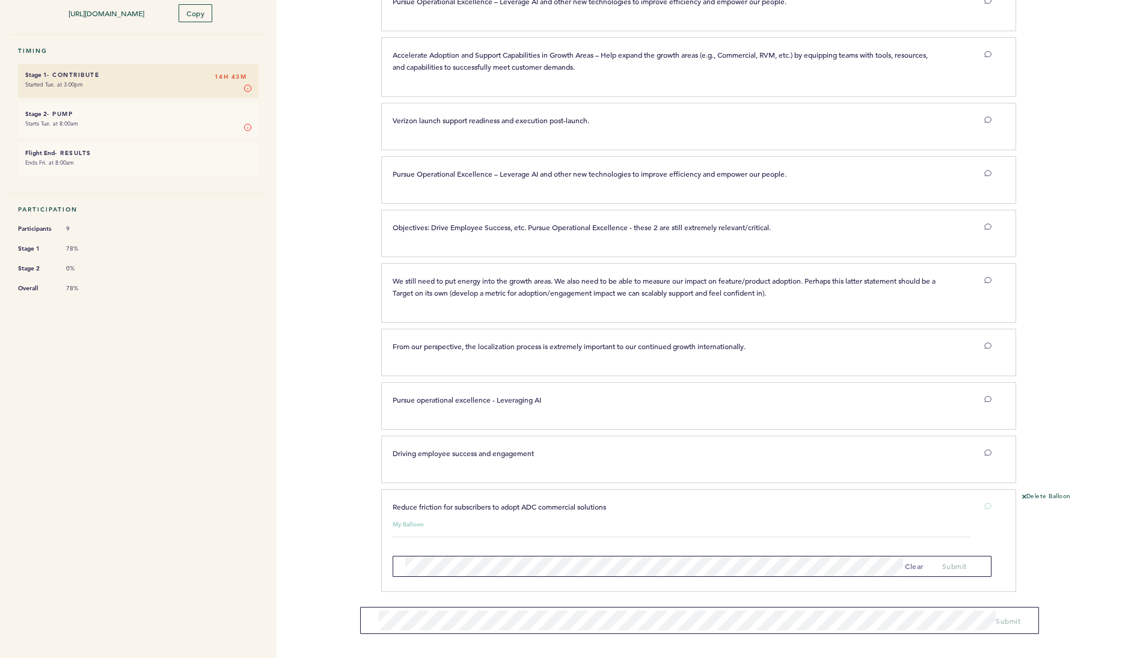
scroll to position [192, 0]
click at [944, 563] on span "submit" at bounding box center [954, 568] width 25 height 10
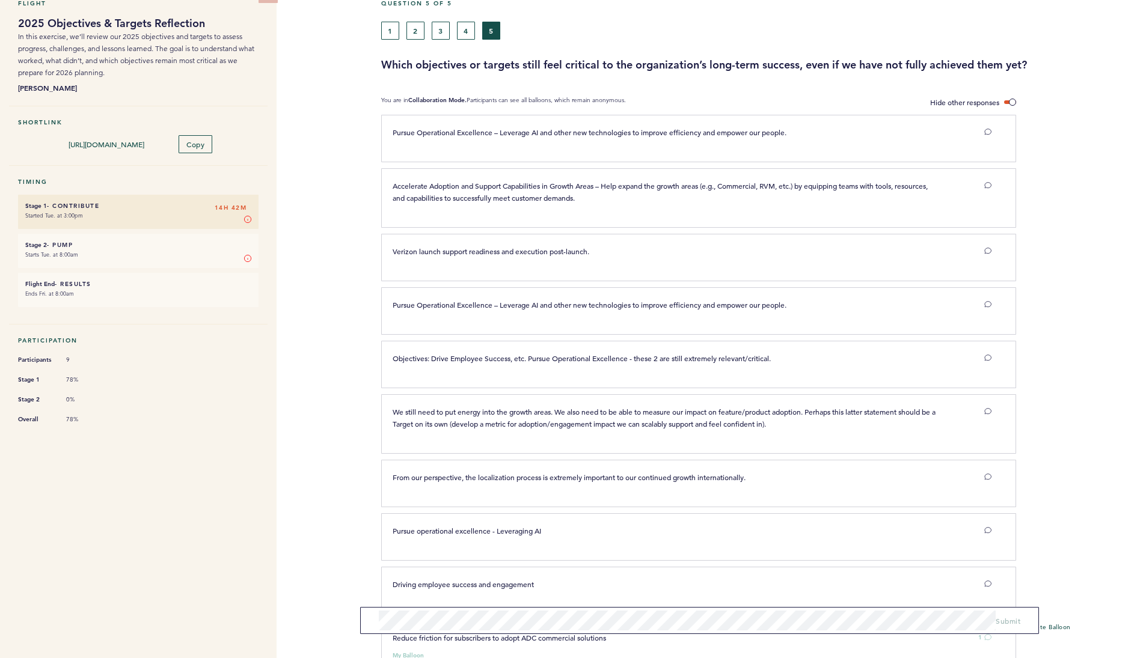
scroll to position [0, 0]
